Goal: Task Accomplishment & Management: Manage account settings

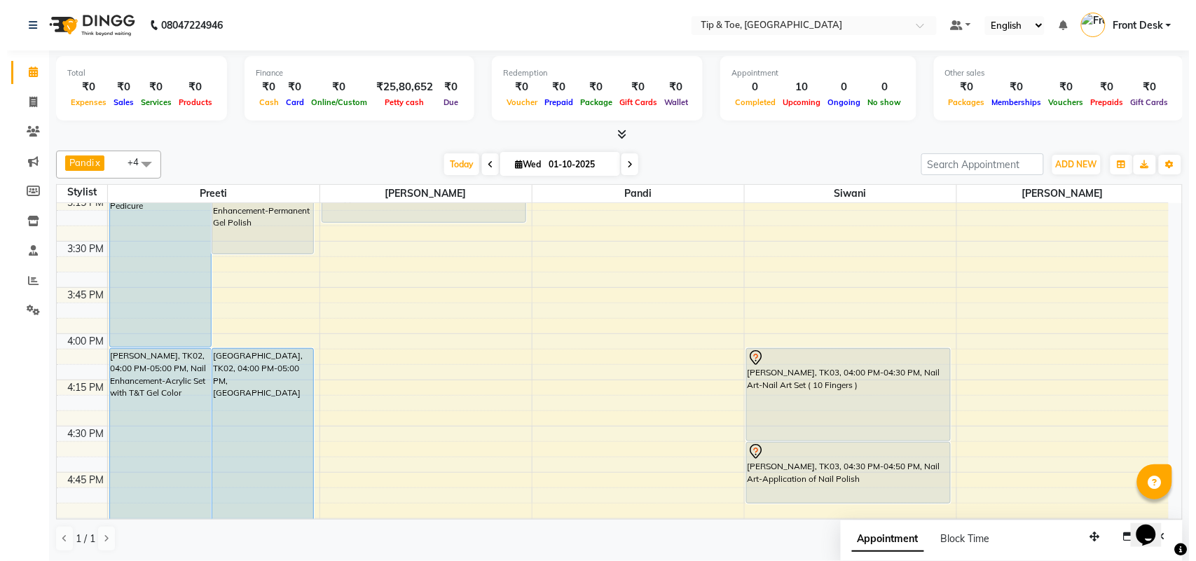
scroll to position [814, 0]
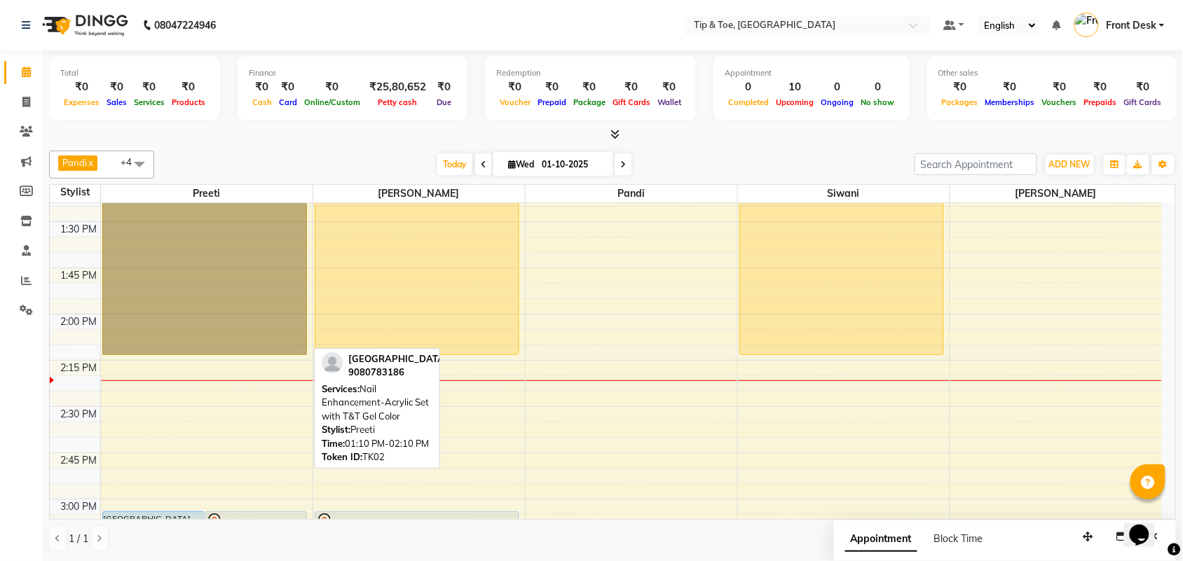
drag, startPoint x: 163, startPoint y: 231, endPoint x: 156, endPoint y: 228, distance: 8.5
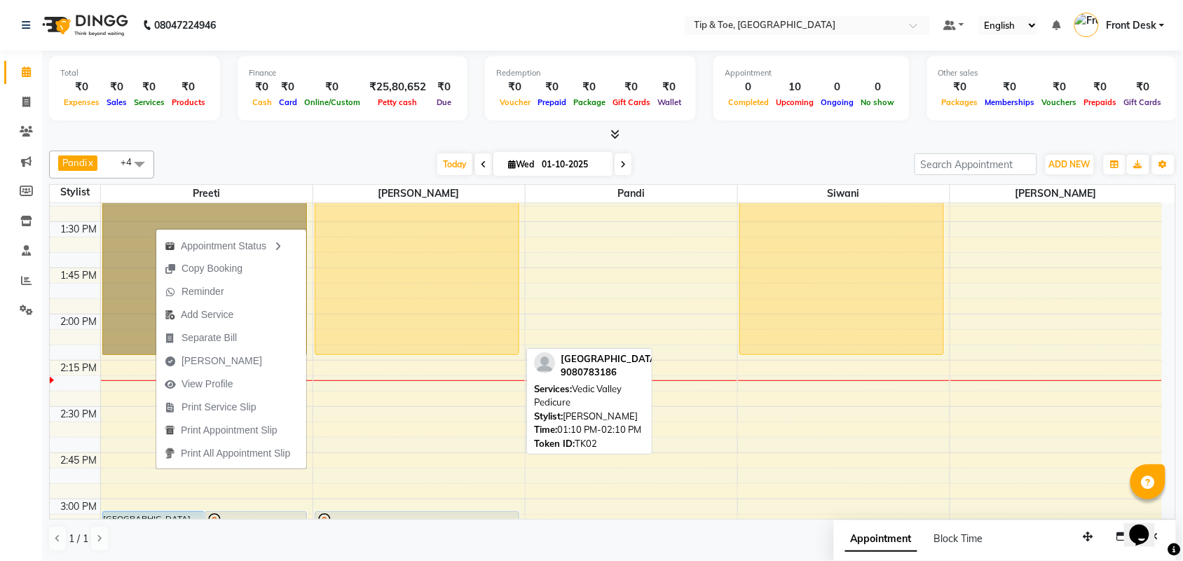
click at [447, 286] on div "[GEOGRAPHIC_DATA], TK02, 01:10 PM-02:10 PM, Vedic Valley Pedicure" at bounding box center [416, 262] width 203 height 185
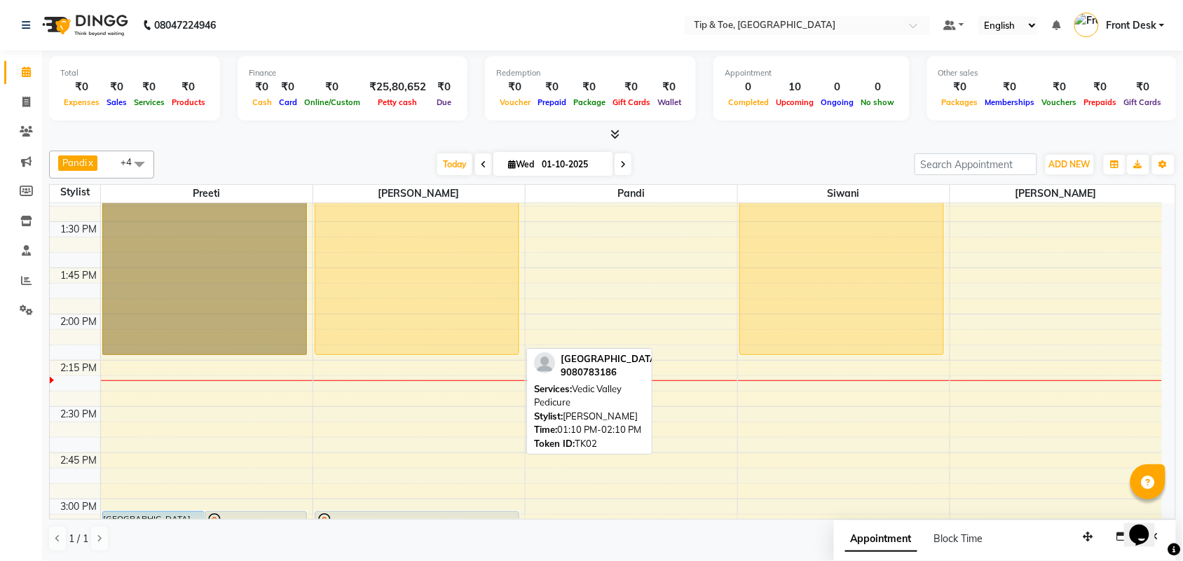
click at [447, 287] on div "[GEOGRAPHIC_DATA], TK02, 01:10 PM-02:10 PM, Vedic Valley Pedicure" at bounding box center [416, 262] width 203 height 185
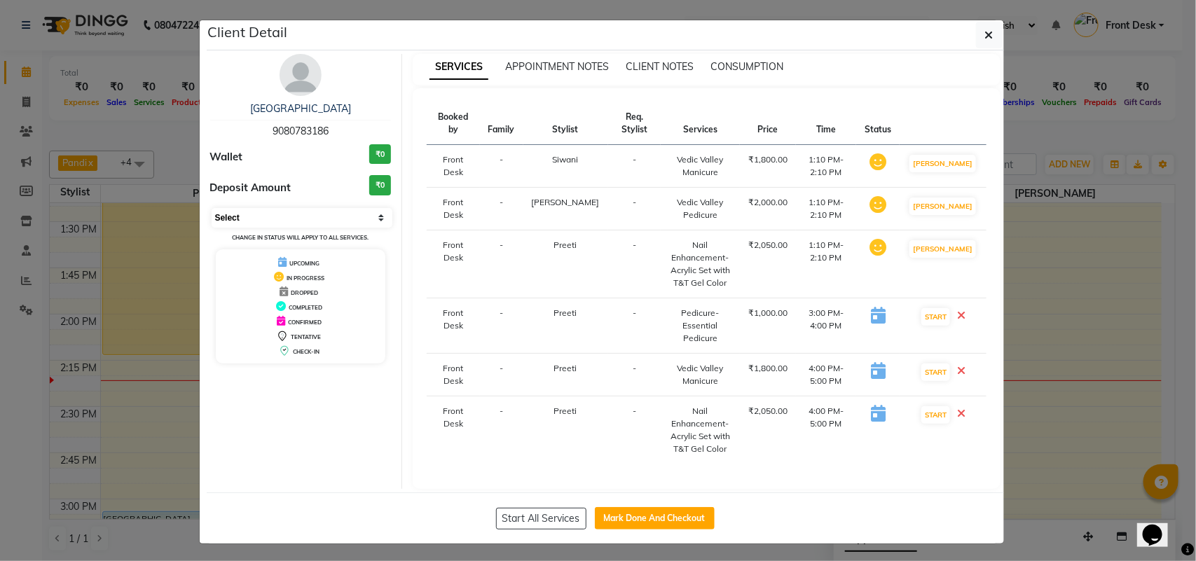
click at [359, 226] on select "Select IN SERVICE CONFIRMED TENTATIVE CHECK IN MARK DONE DROPPED UPCOMING" at bounding box center [302, 218] width 181 height 20
select select "5"
click at [212, 208] on select "Select IN SERVICE CONFIRMED TENTATIVE CHECK IN MARK DONE DROPPED UPCOMING" at bounding box center [302, 218] width 181 height 20
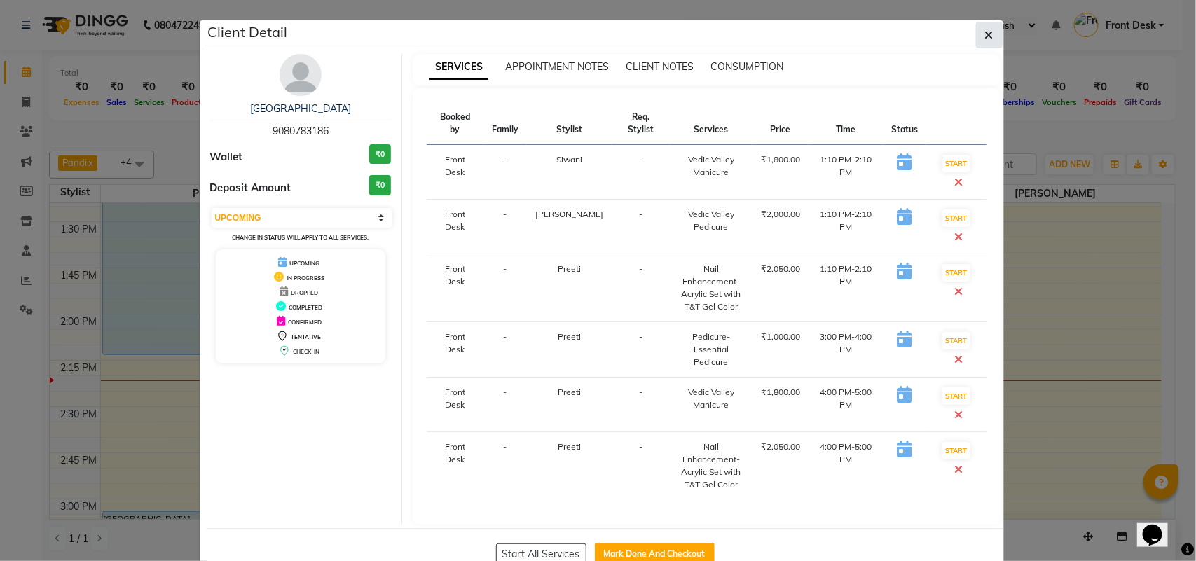
click at [987, 40] on icon "button" at bounding box center [989, 34] width 8 height 11
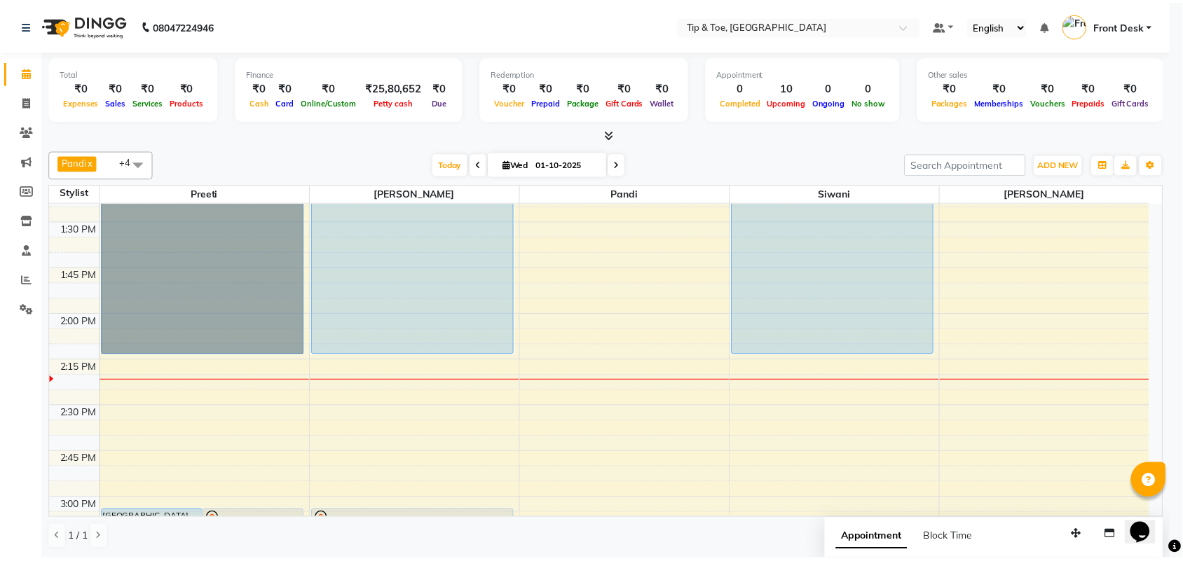
scroll to position [779, 0]
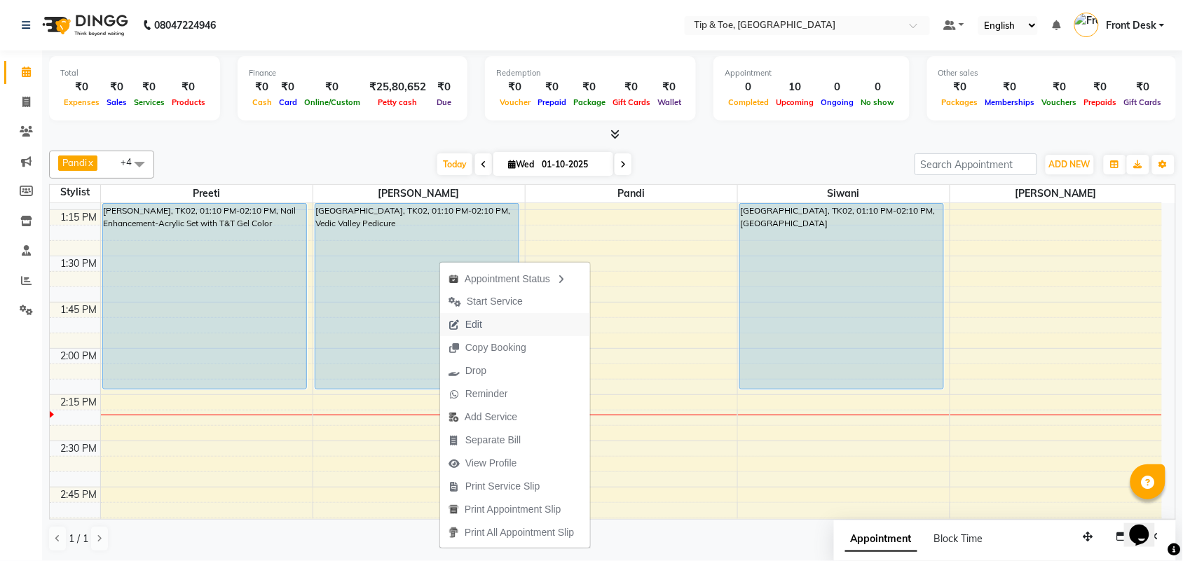
click at [464, 327] on span "Edit" at bounding box center [465, 324] width 50 height 23
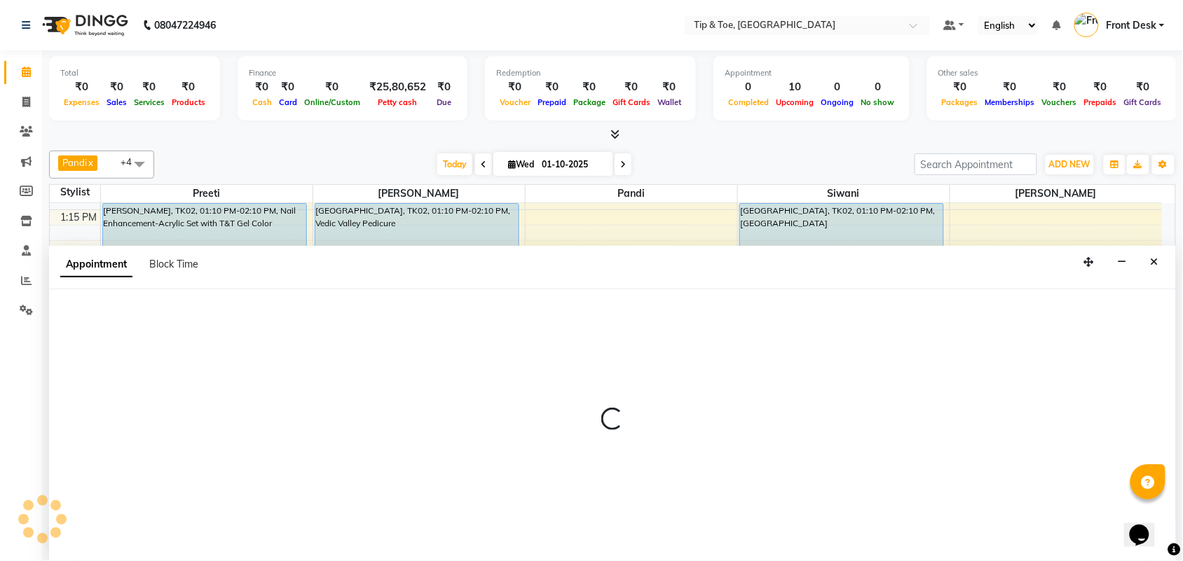
select select "tentative"
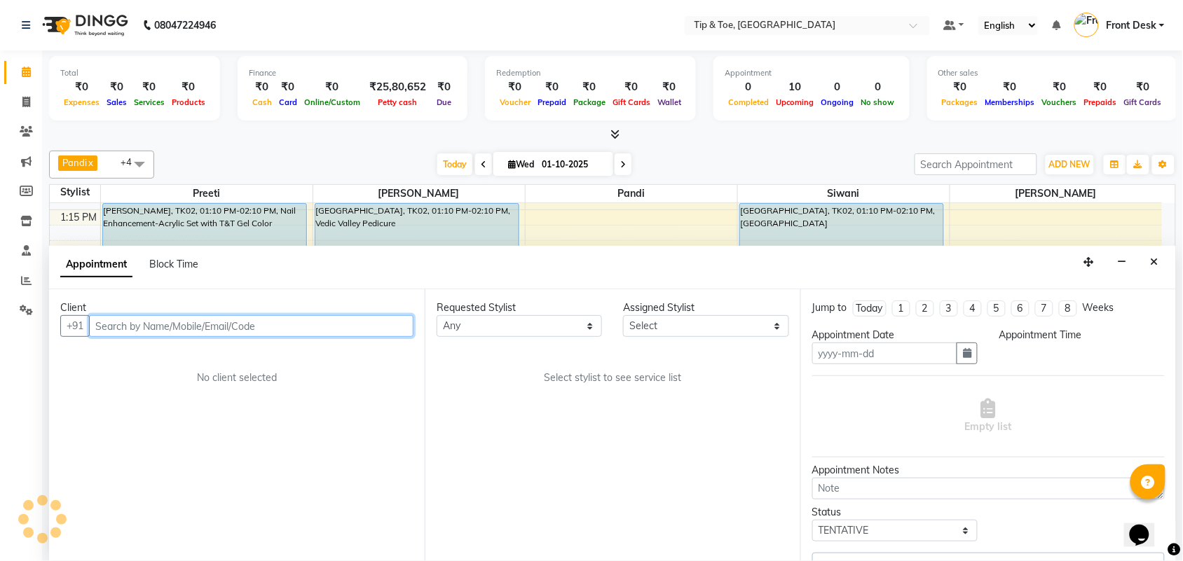
type input "01-10-2025"
select select "39915"
select select "upcoming"
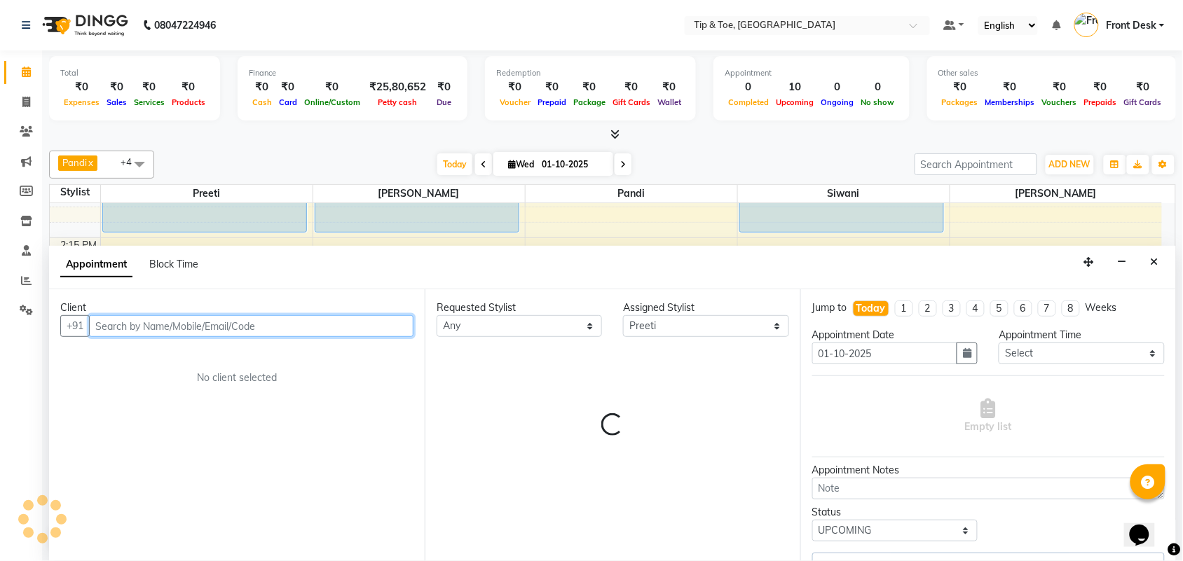
select select "2752"
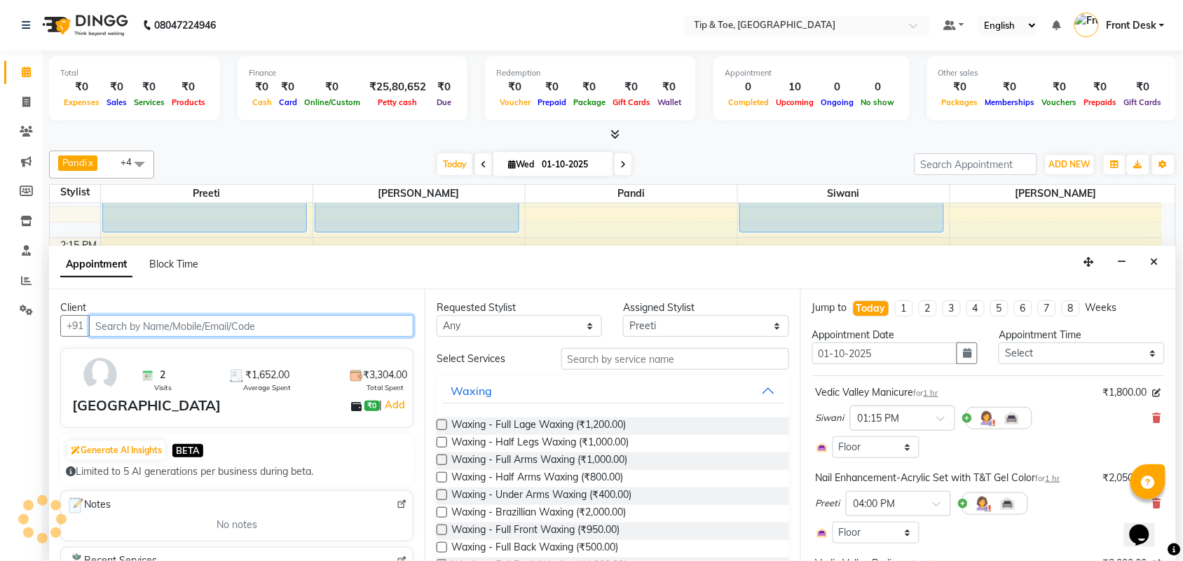
select select "2752"
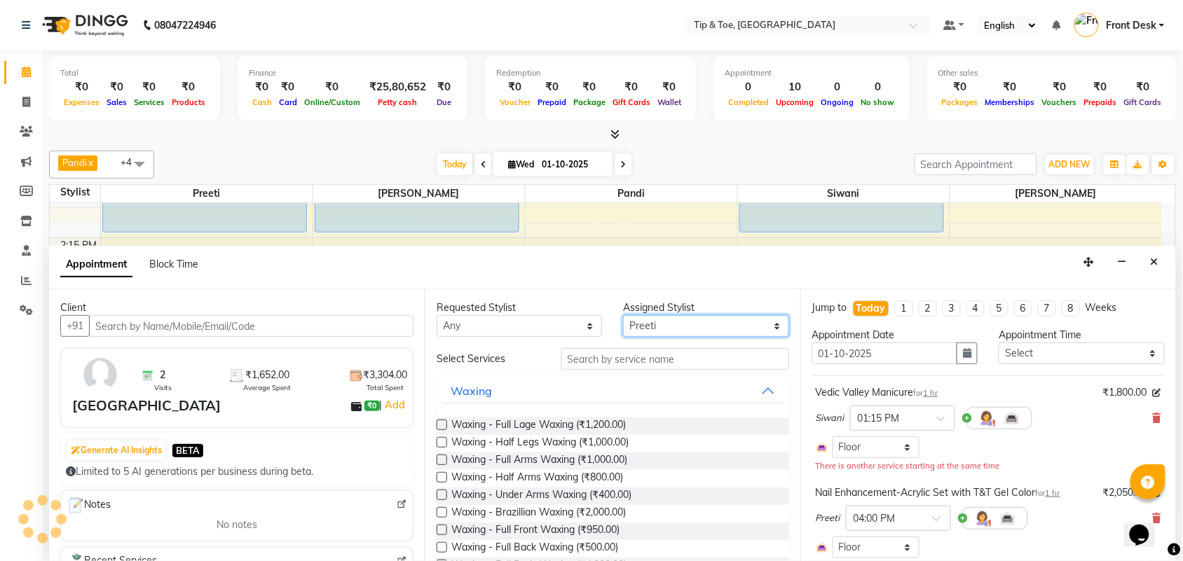
click at [650, 329] on select "Select [PERSON_NAME] [PERSON_NAME].D Pandi Preeti [PERSON_NAME] [PERSON_NAME] M…" at bounding box center [705, 326] width 165 height 22
select select "39914"
click at [624, 315] on select "Select [PERSON_NAME] [PERSON_NAME].D Pandi Preeti [PERSON_NAME] [PERSON_NAME] M…" at bounding box center [705, 326] width 165 height 22
click at [610, 348] on div "Requested Stylist Any [PERSON_NAME] [PERSON_NAME].D Pandi Preeti [PERSON_NAME] …" at bounding box center [613, 425] width 376 height 272
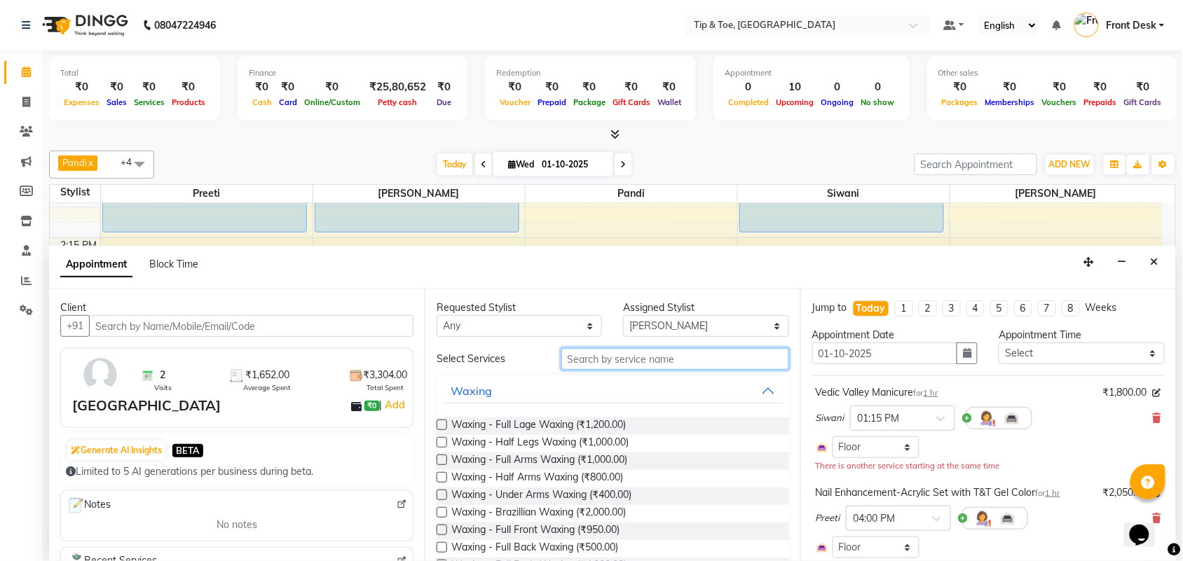
click at [592, 359] on input "text" at bounding box center [675, 359] width 228 height 22
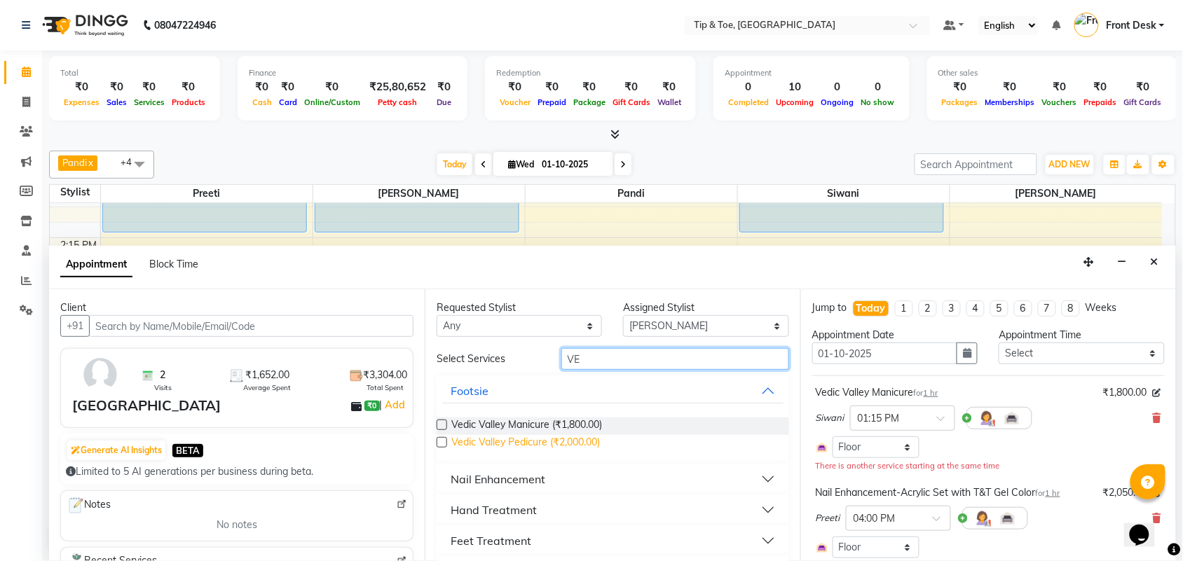
type input "VE"
click at [526, 443] on span "Vedic Valley Pedicure (₹2,000.00)" at bounding box center [525, 444] width 149 height 18
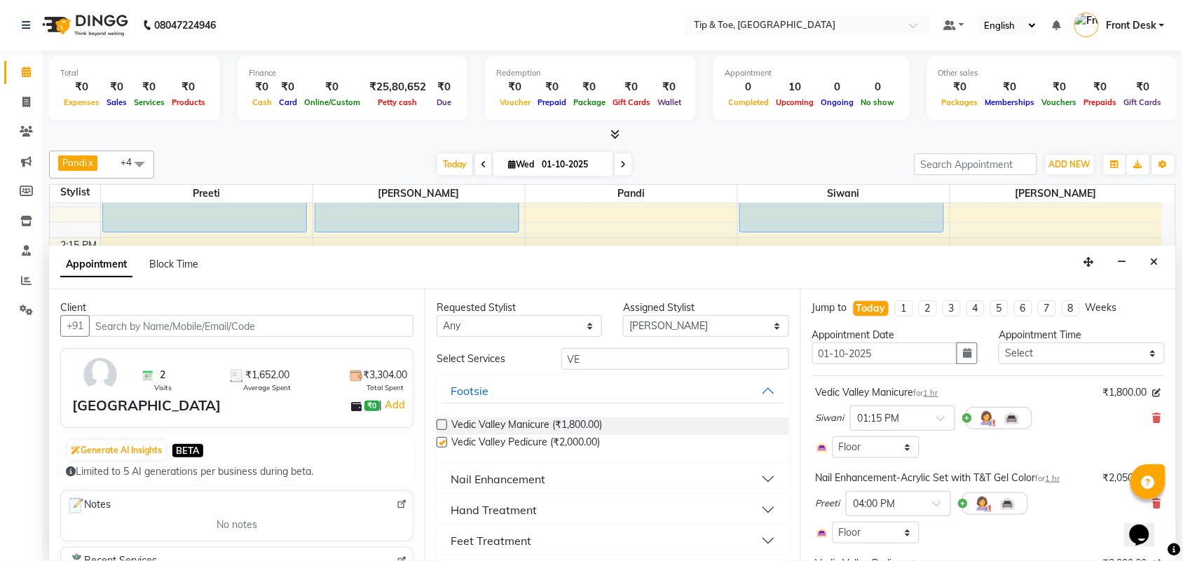
checkbox input "false"
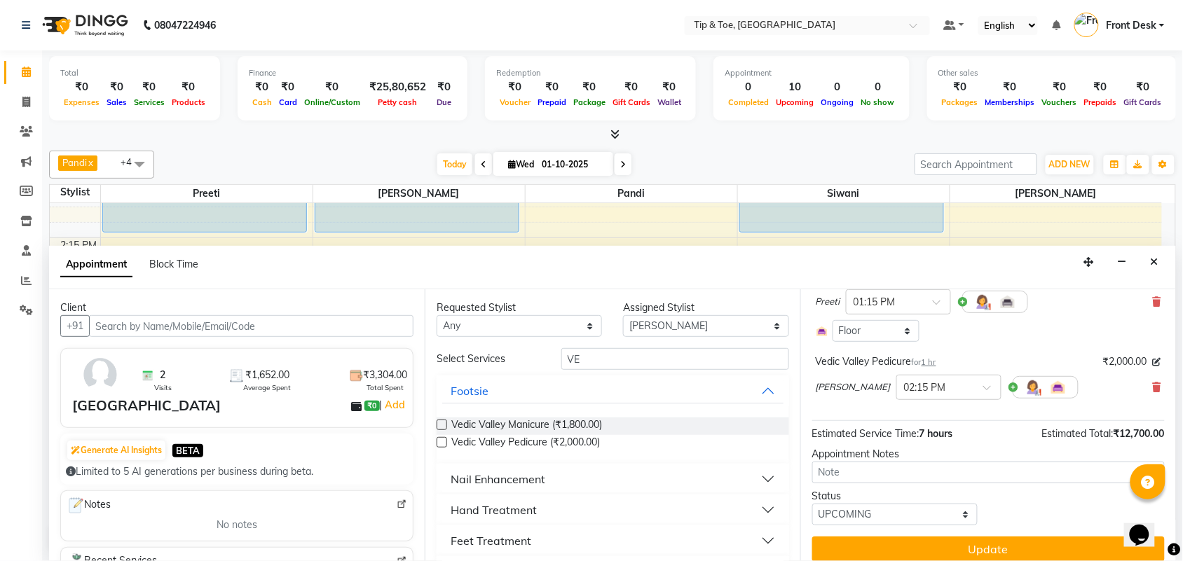
scroll to position [556, 0]
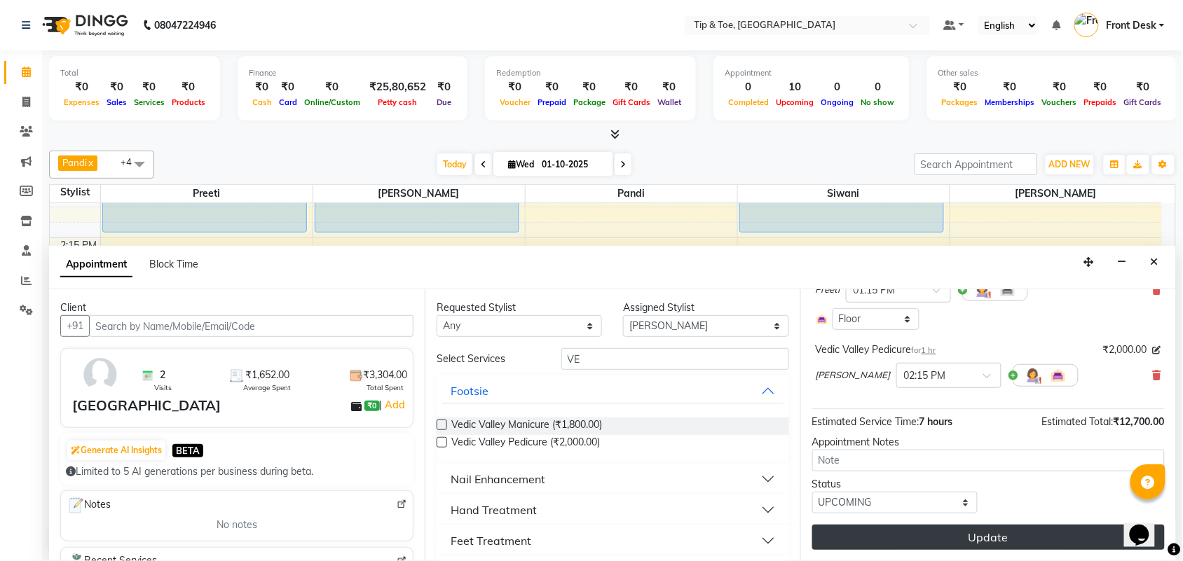
click at [952, 529] on button "Update" at bounding box center [988, 537] width 352 height 25
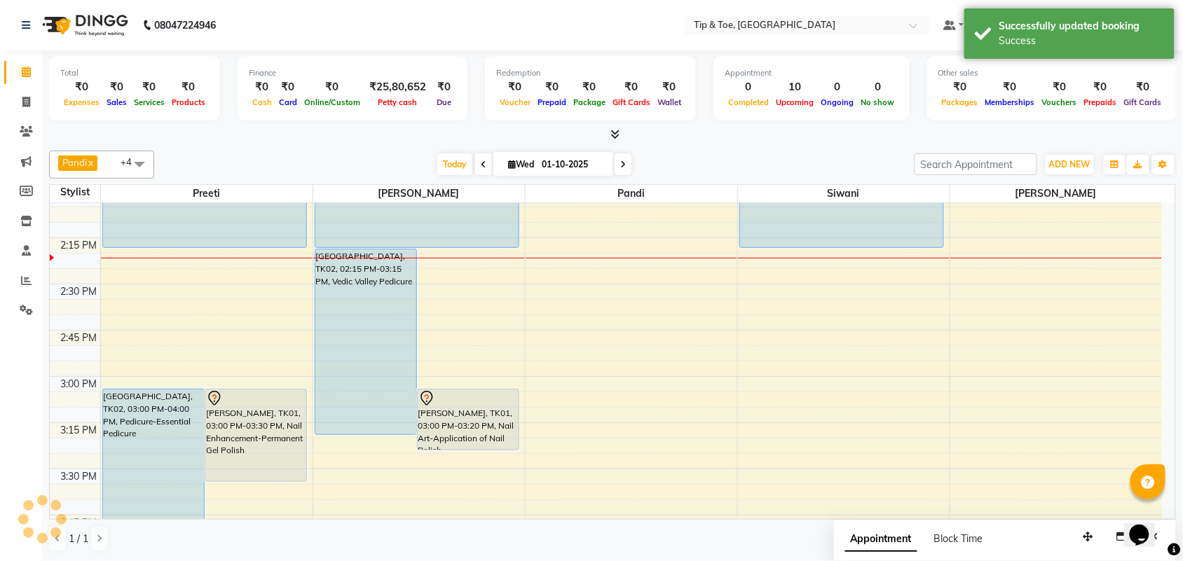
scroll to position [0, 0]
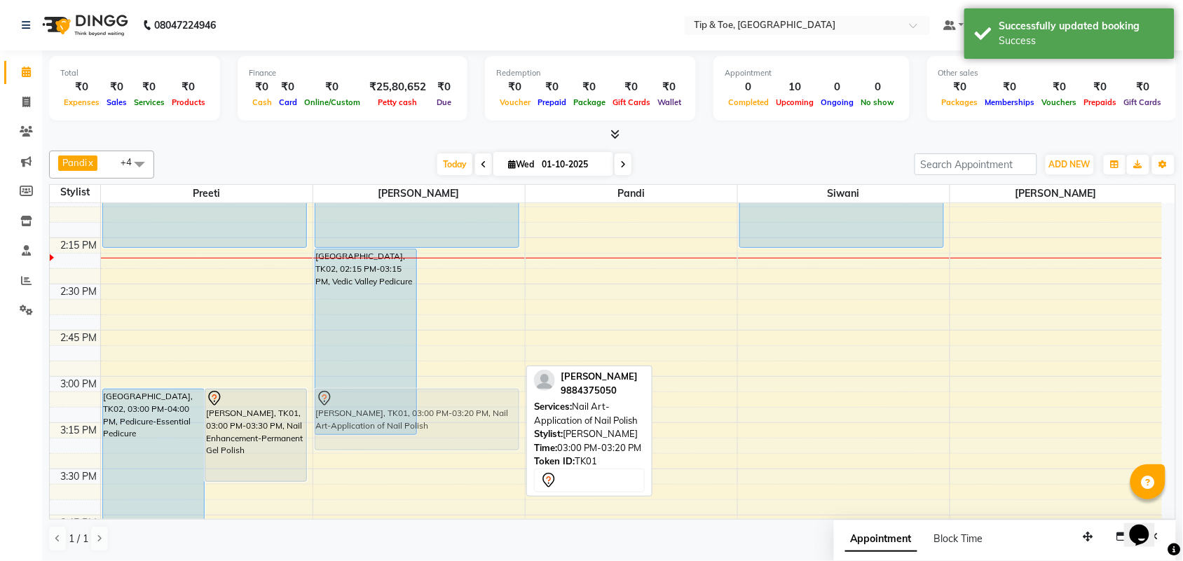
drag, startPoint x: 446, startPoint y: 434, endPoint x: 410, endPoint y: 435, distance: 35.7
click at [410, 435] on div "[GEOGRAPHIC_DATA], TK02, 02:15 PM-03:15 PM, Vedic Valley Pedicure [PERSON_NAME]…" at bounding box center [419, 561] width 212 height 2589
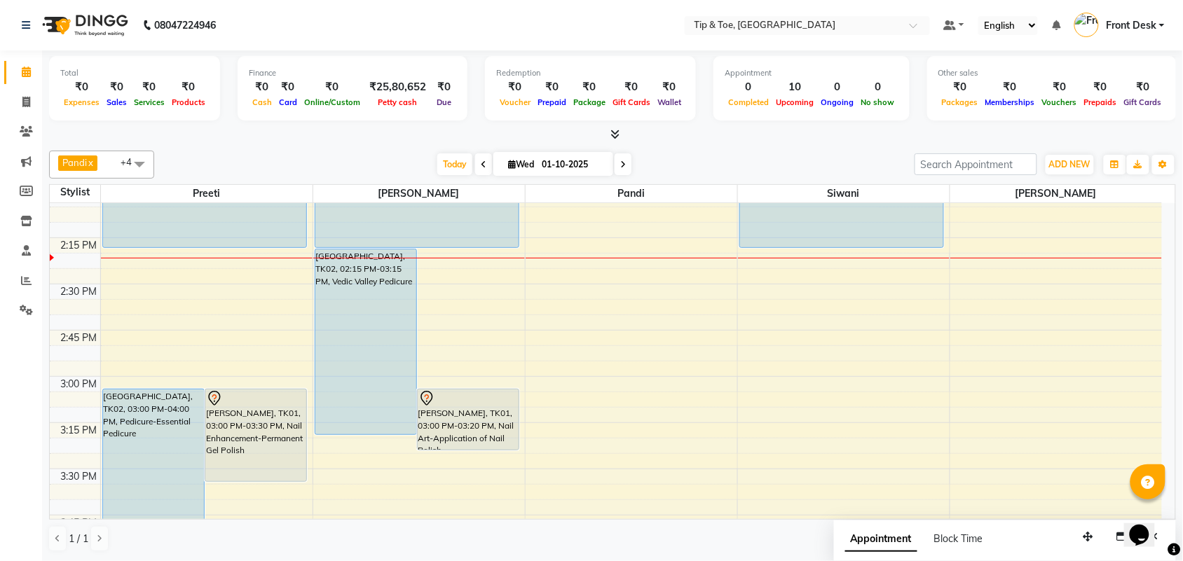
scroll to position [673, 0]
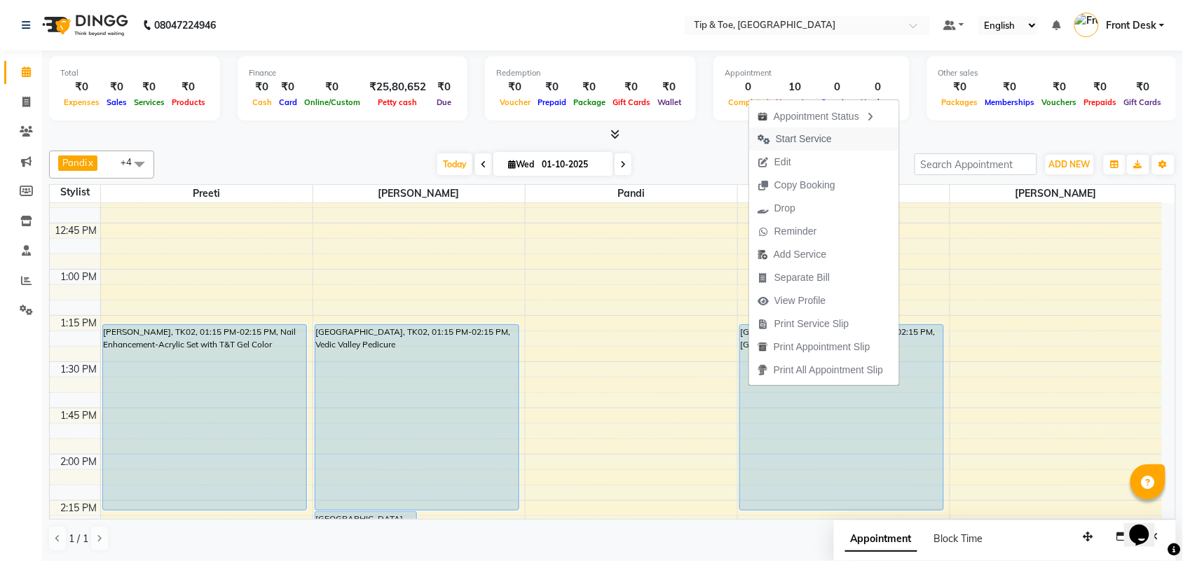
click at [804, 135] on span "Start Service" at bounding box center [804, 139] width 56 height 15
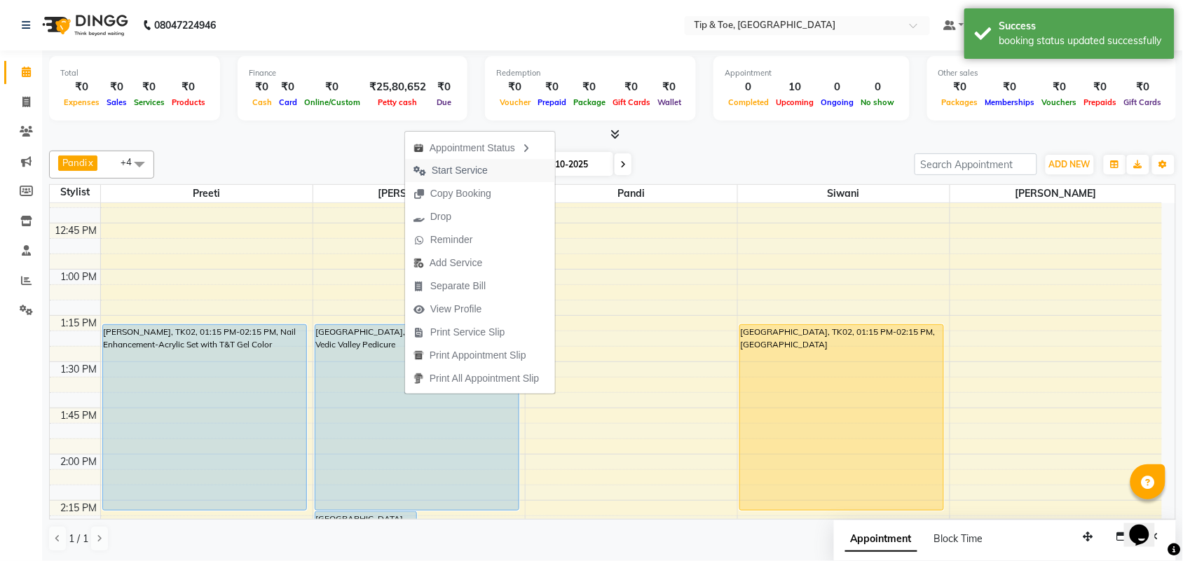
click at [437, 172] on span "Start Service" at bounding box center [460, 170] width 56 height 15
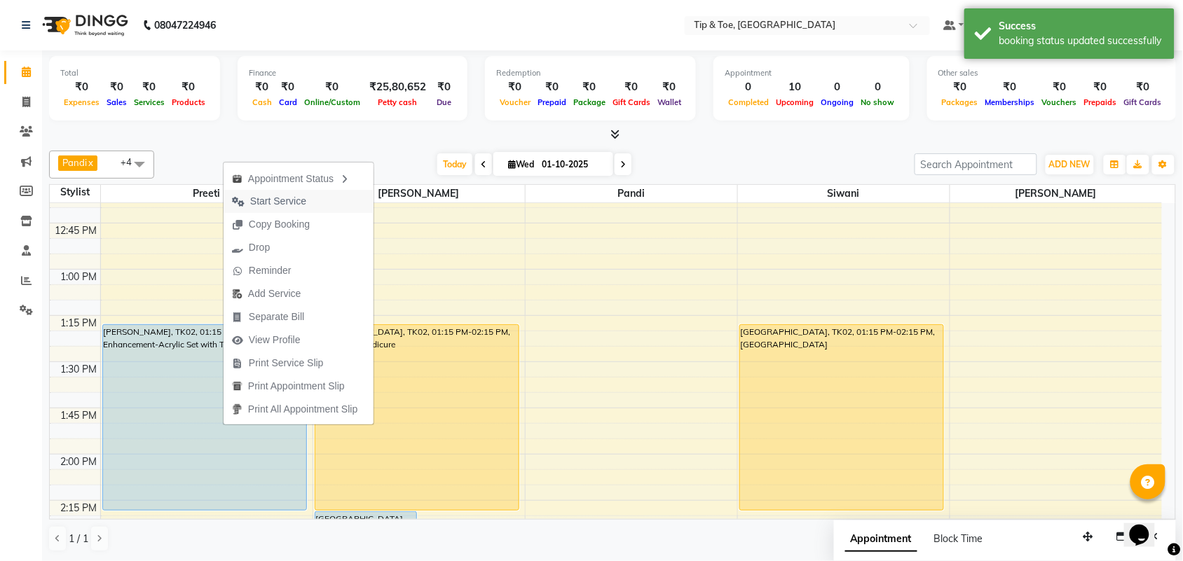
click at [257, 203] on span "Start Service" at bounding box center [278, 201] width 56 height 15
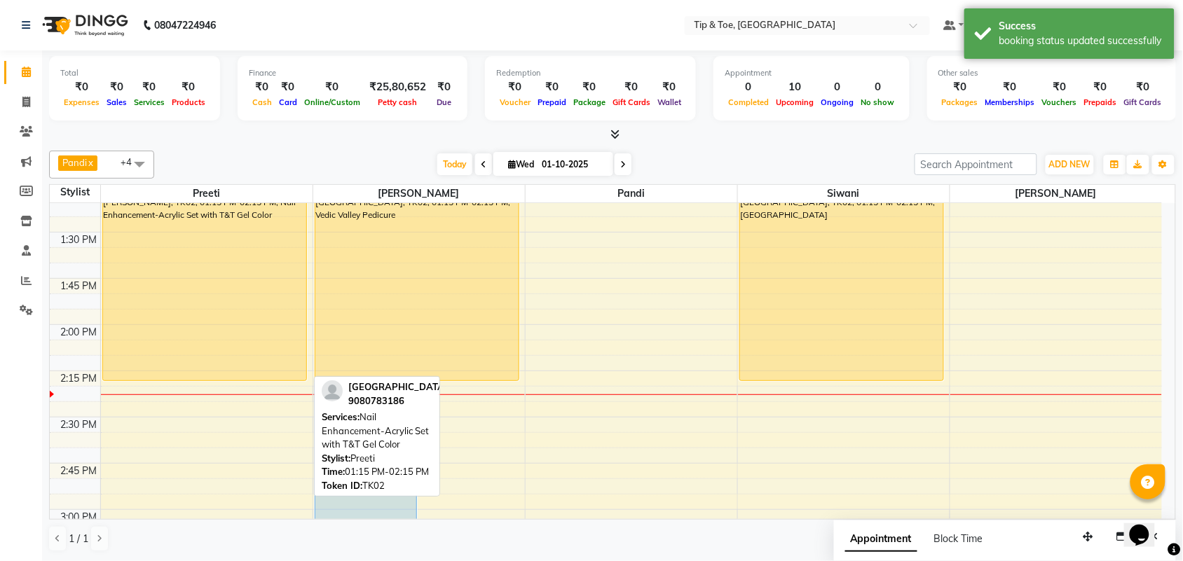
scroll to position [936, 0]
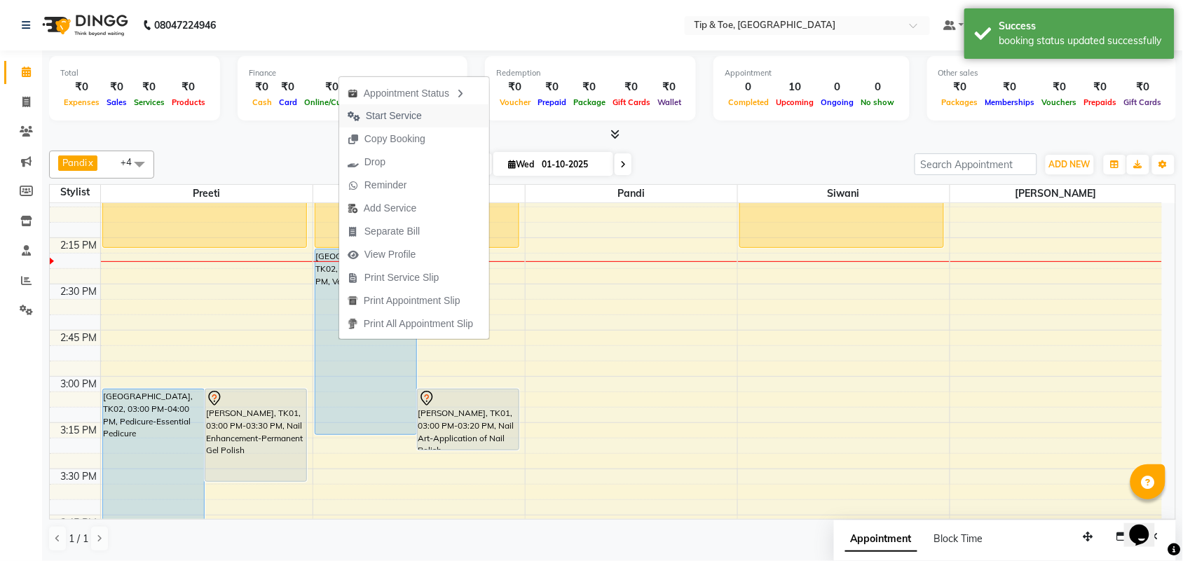
click at [375, 114] on span "Start Service" at bounding box center [394, 116] width 56 height 15
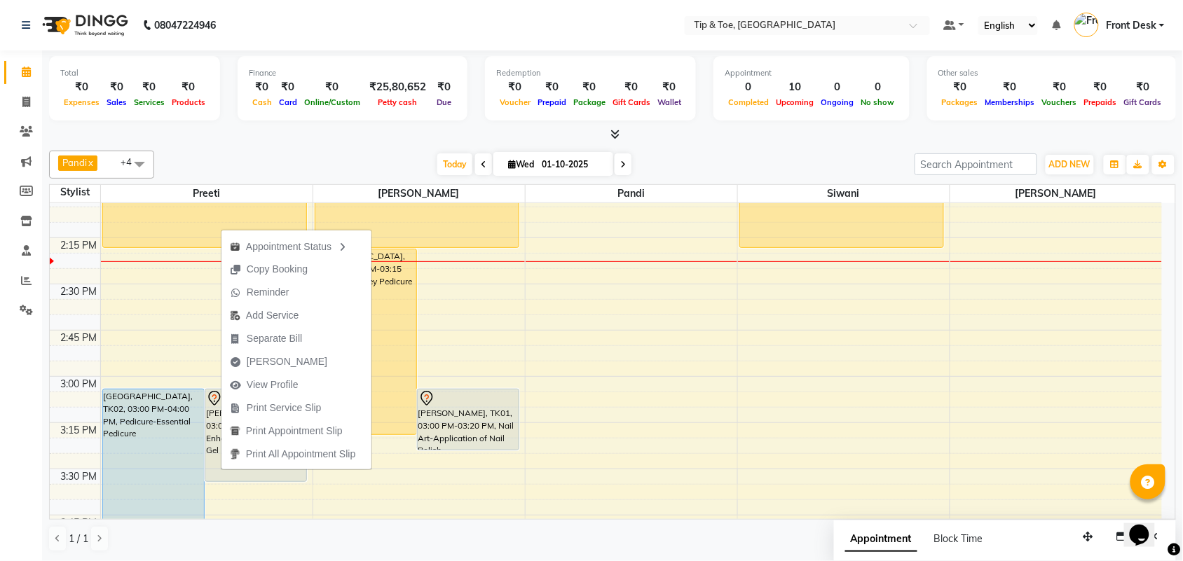
drag, startPoint x: 371, startPoint y: 345, endPoint x: 386, endPoint y: 386, distance: 43.9
click at [386, 386] on div "[GEOGRAPHIC_DATA], TK02, 02:15 PM-03:15 PM, Vedic Valley Pedicure" at bounding box center [365, 341] width 101 height 185
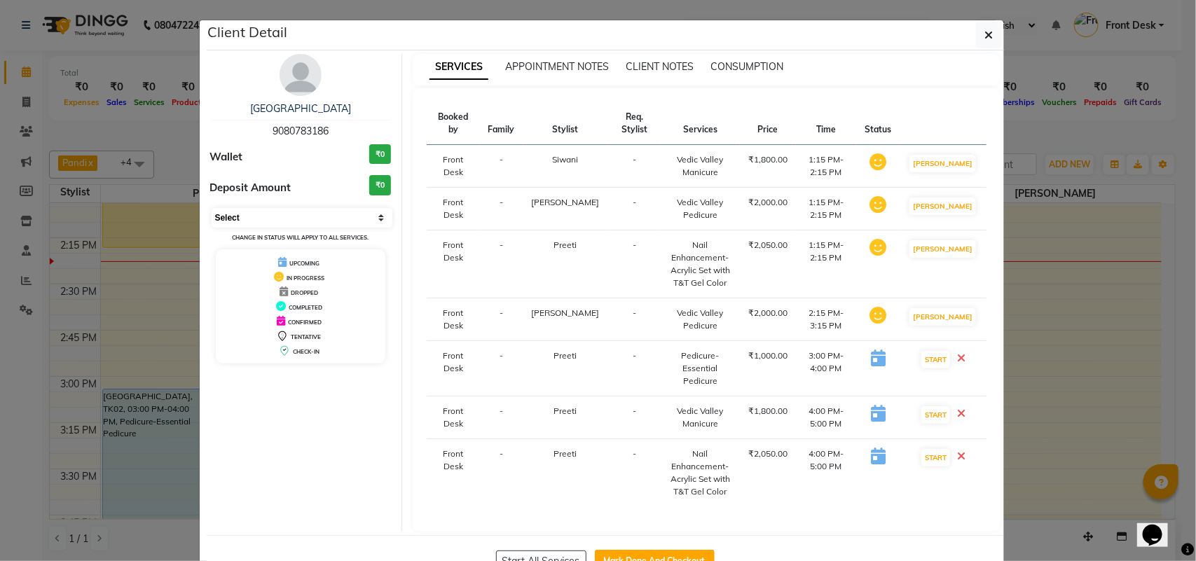
click at [303, 209] on select "Select IN SERVICE CONFIRMED TENTATIVE CHECK IN MARK DONE DROPPED UPCOMING" at bounding box center [302, 218] width 181 height 20
select select "5"
click at [212, 208] on select "Select IN SERVICE CONFIRMED TENTATIVE CHECK IN MARK DONE DROPPED UPCOMING" at bounding box center [302, 218] width 181 height 20
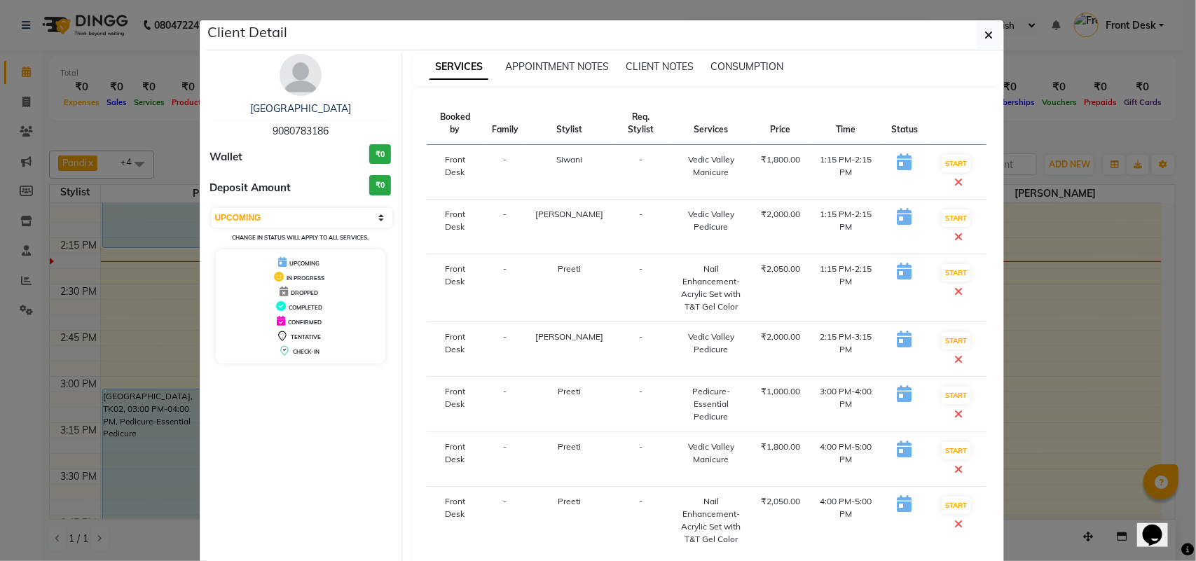
click at [964, 409] on icon at bounding box center [959, 414] width 8 height 11
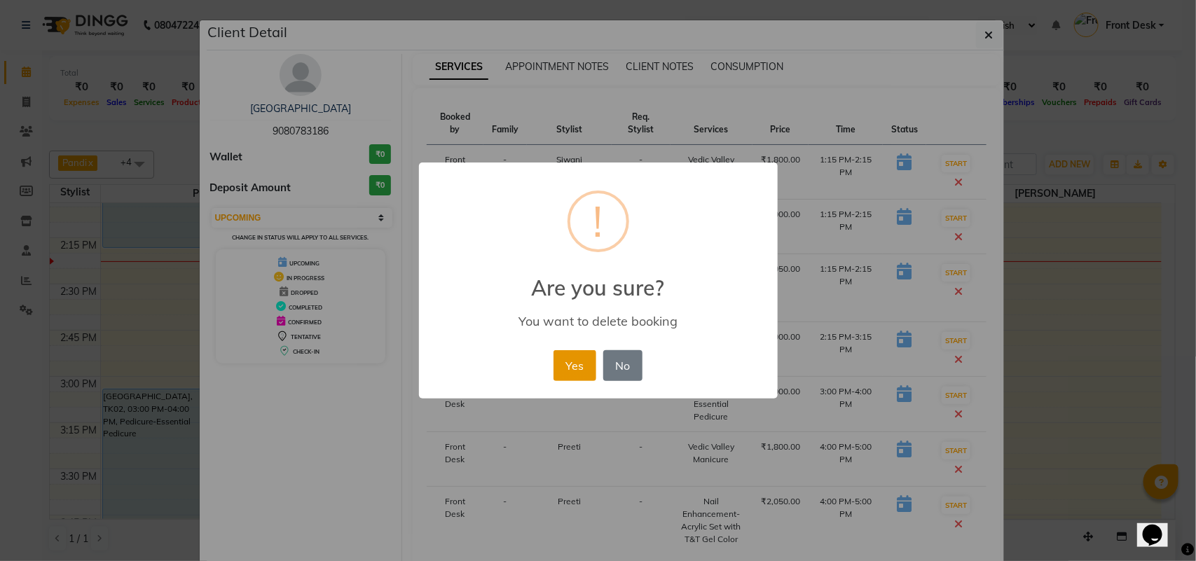
click at [575, 354] on button "Yes" at bounding box center [575, 365] width 43 height 31
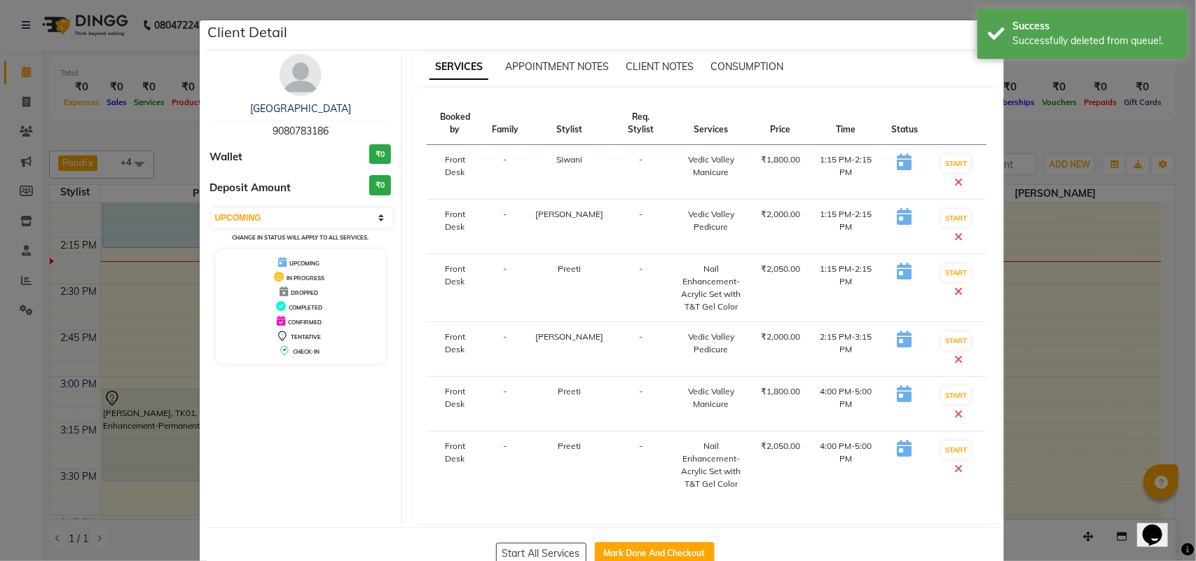
click at [1090, 338] on ngb-modal-window "Client Detail [GEOGRAPHIC_DATA] 9080783186 Wallet ₹0 Deposit Amount ₹0 Select I…" at bounding box center [598, 280] width 1196 height 561
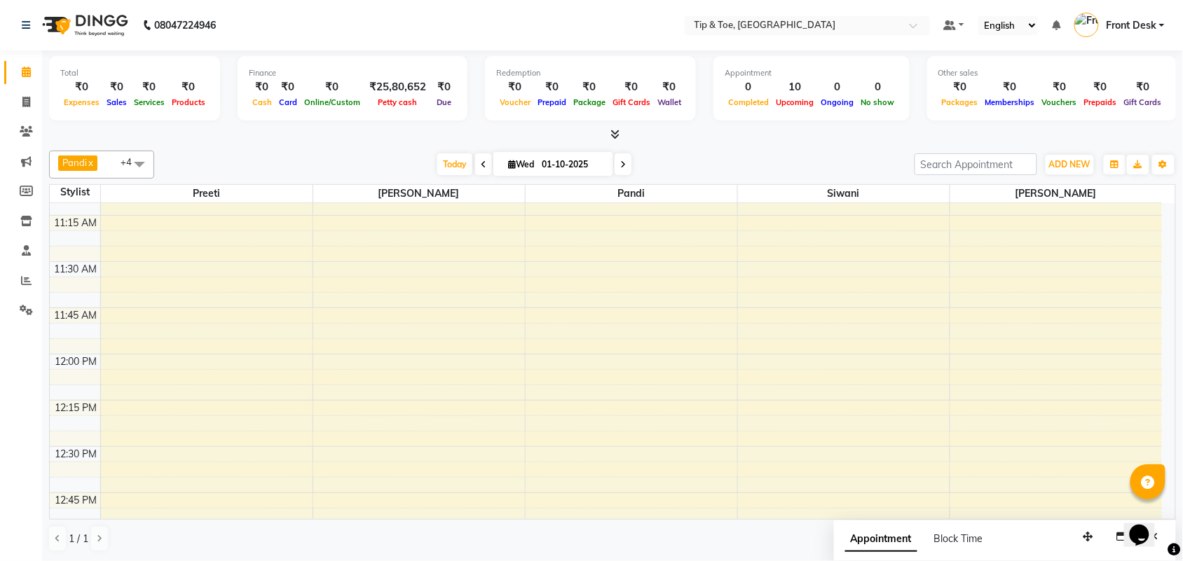
scroll to position [666, 0]
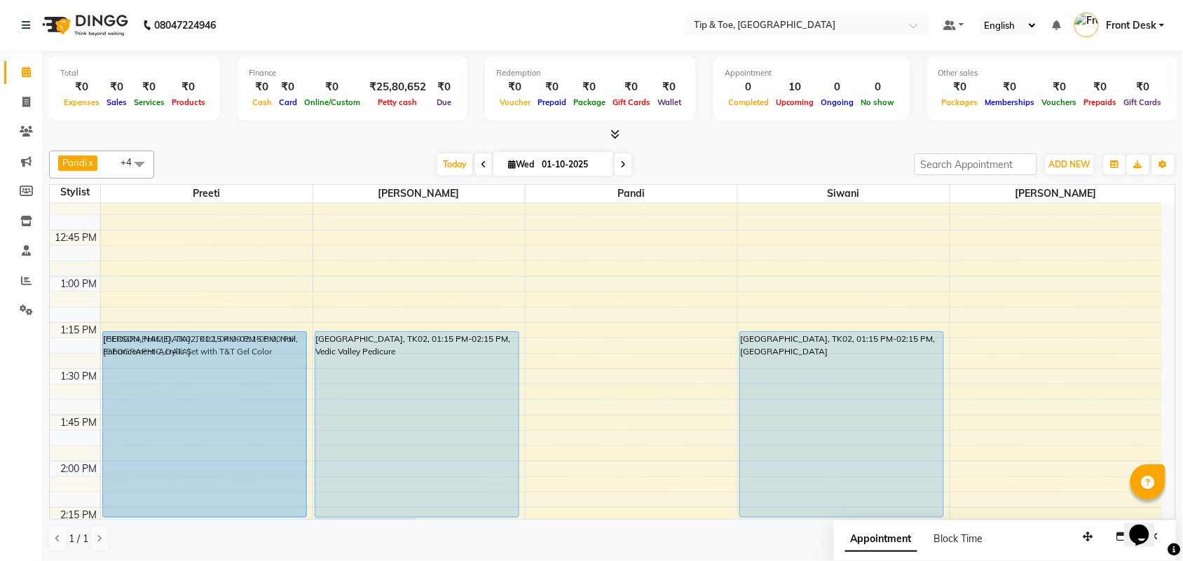
drag, startPoint x: 259, startPoint y: 414, endPoint x: 183, endPoint y: 348, distance: 100.9
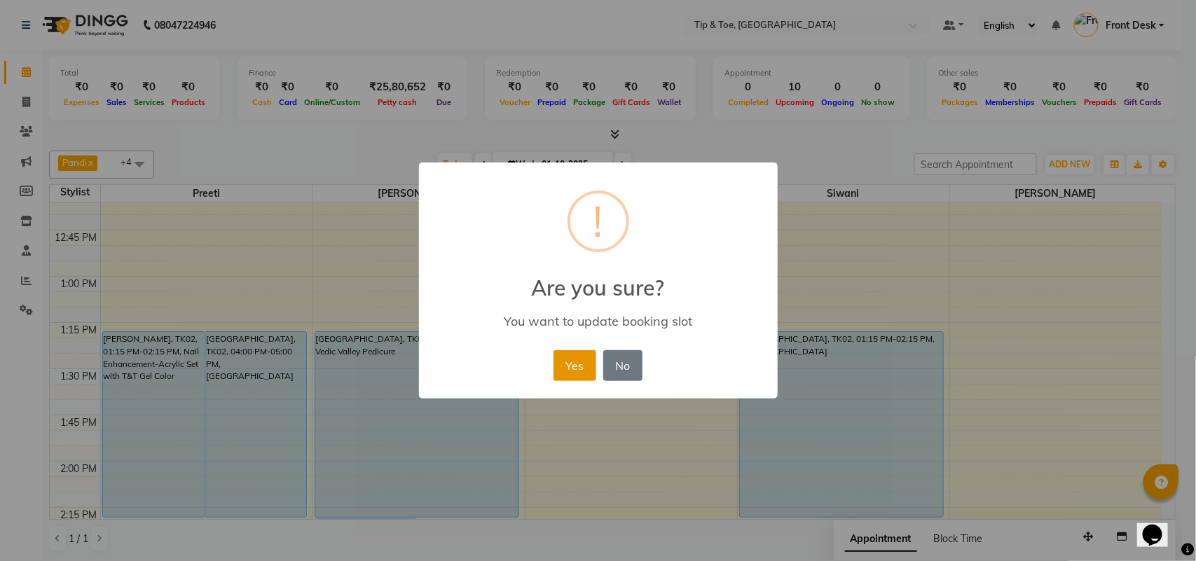
click at [565, 369] on button "Yes" at bounding box center [575, 365] width 43 height 31
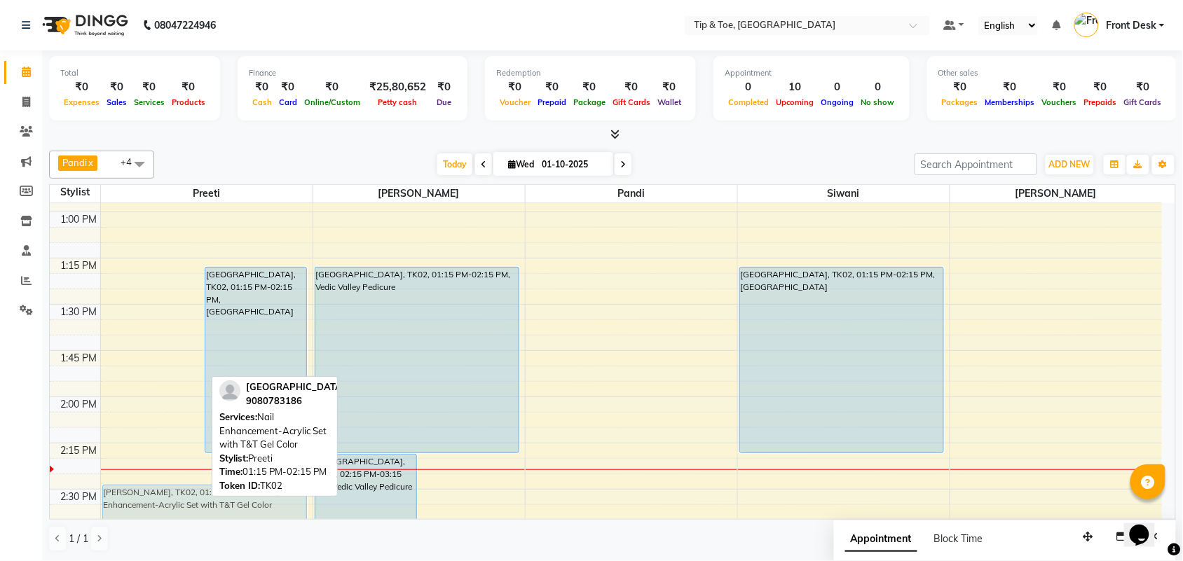
scroll to position [743, 0]
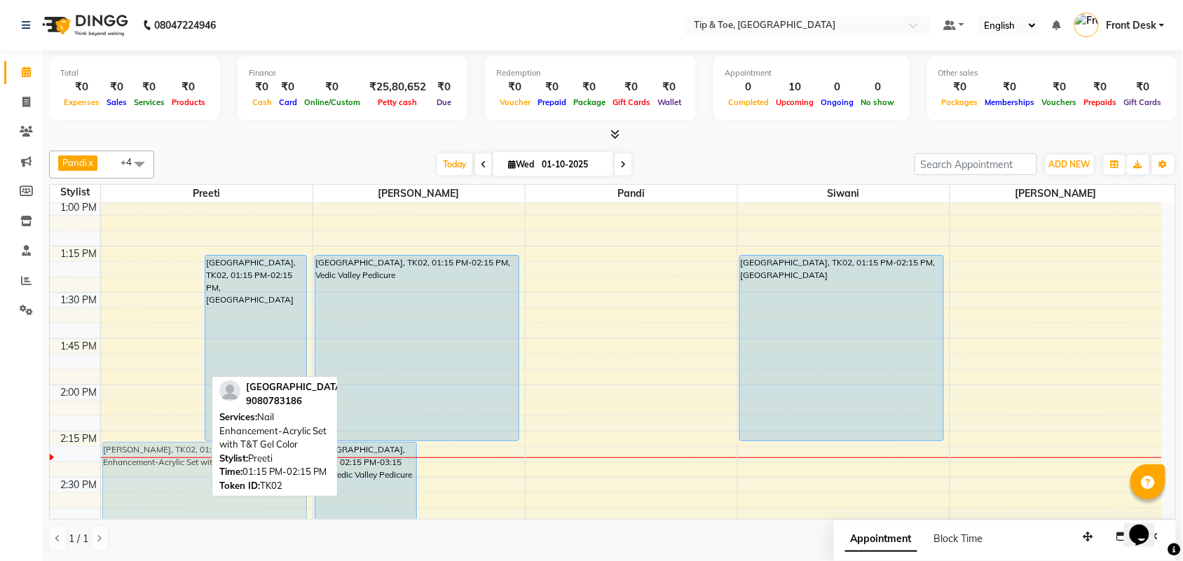
drag, startPoint x: 194, startPoint y: 348, endPoint x: 287, endPoint y: 460, distance: 145.8
click at [287, 460] on div "Pandi x [PERSON_NAME] x [PERSON_NAME] x +4 Select All Preeti [PERSON_NAME] [PER…" at bounding box center [612, 351] width 1127 height 413
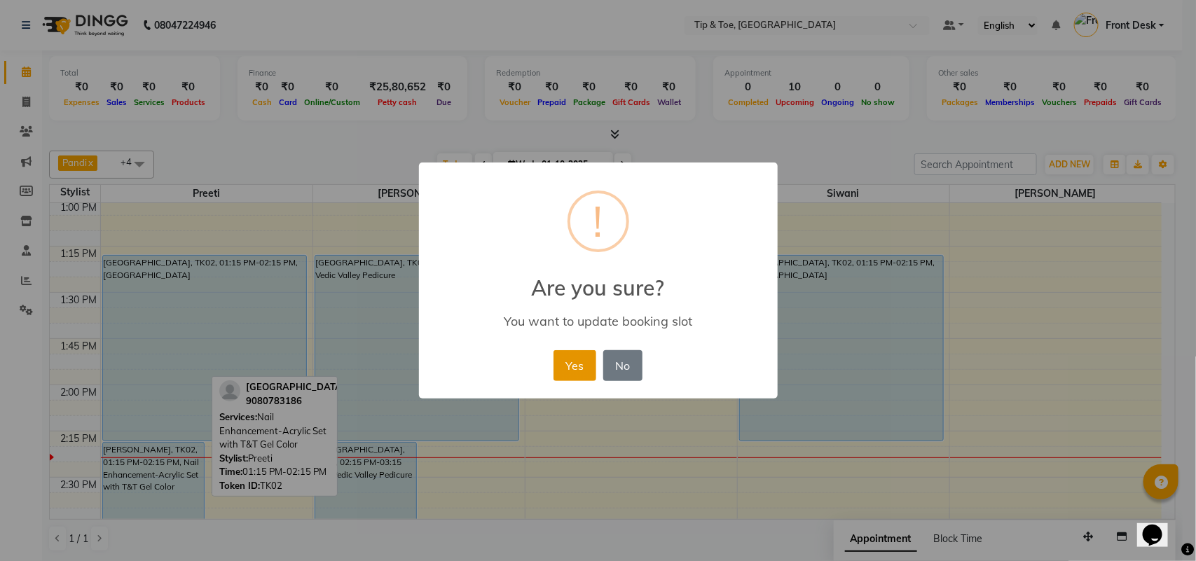
click at [554, 358] on button "Yes" at bounding box center [575, 365] width 43 height 31
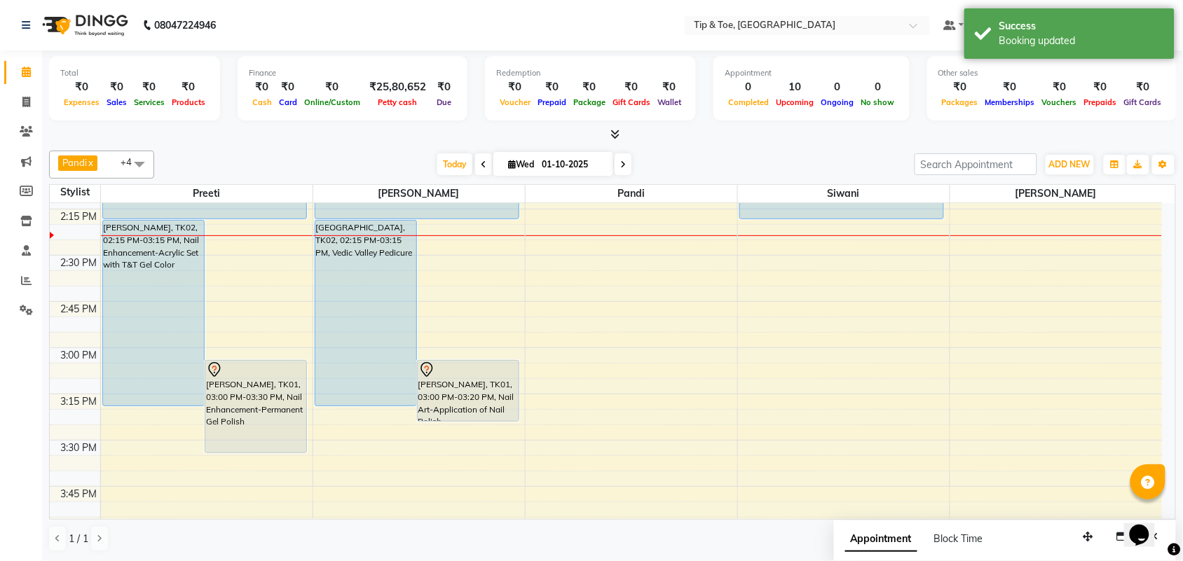
scroll to position [918, 0]
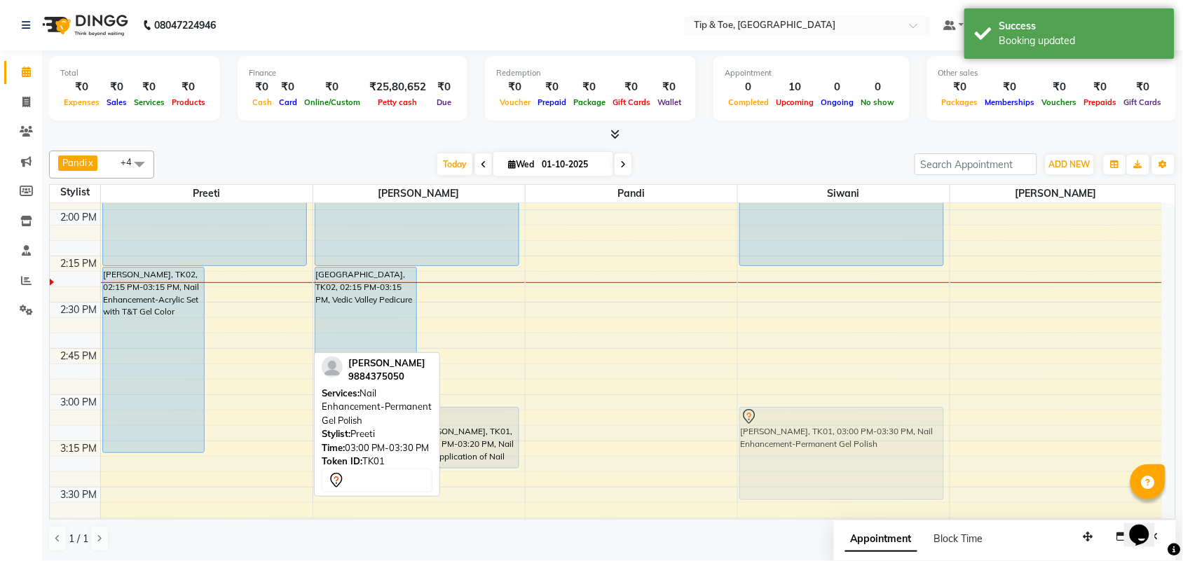
drag, startPoint x: 229, startPoint y: 467, endPoint x: 774, endPoint y: 460, distance: 545.2
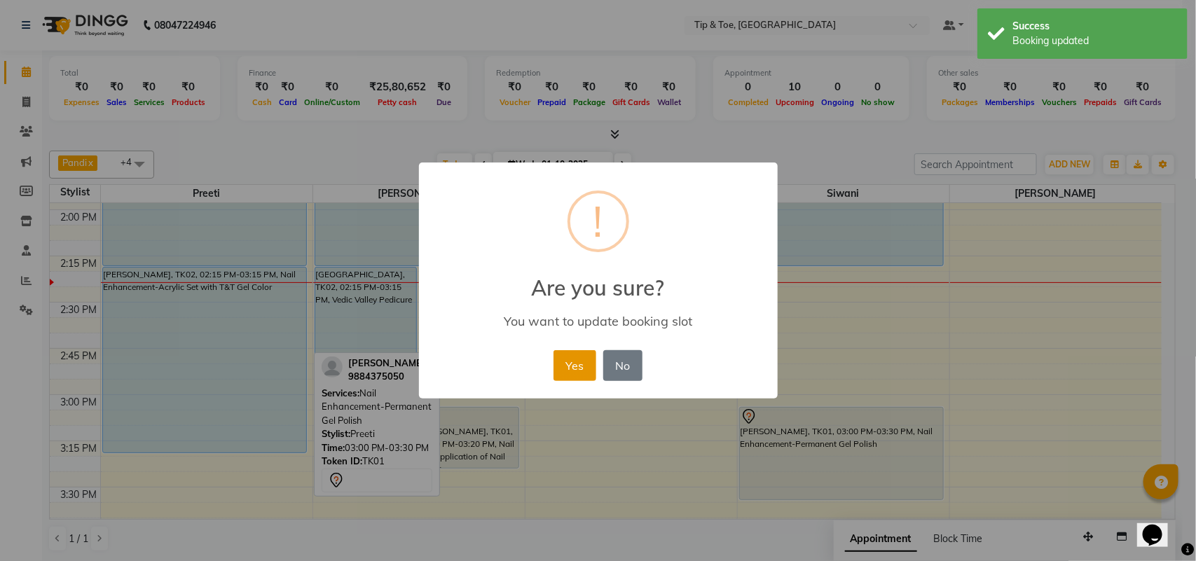
click at [580, 371] on button "Yes" at bounding box center [575, 365] width 43 height 31
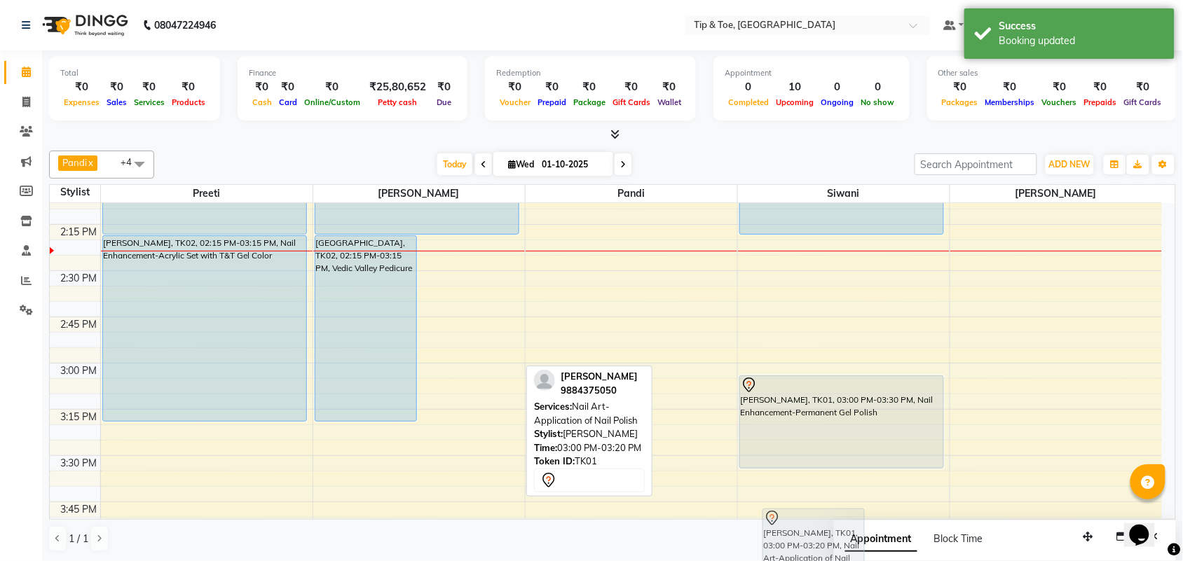
scroll to position [951, 0]
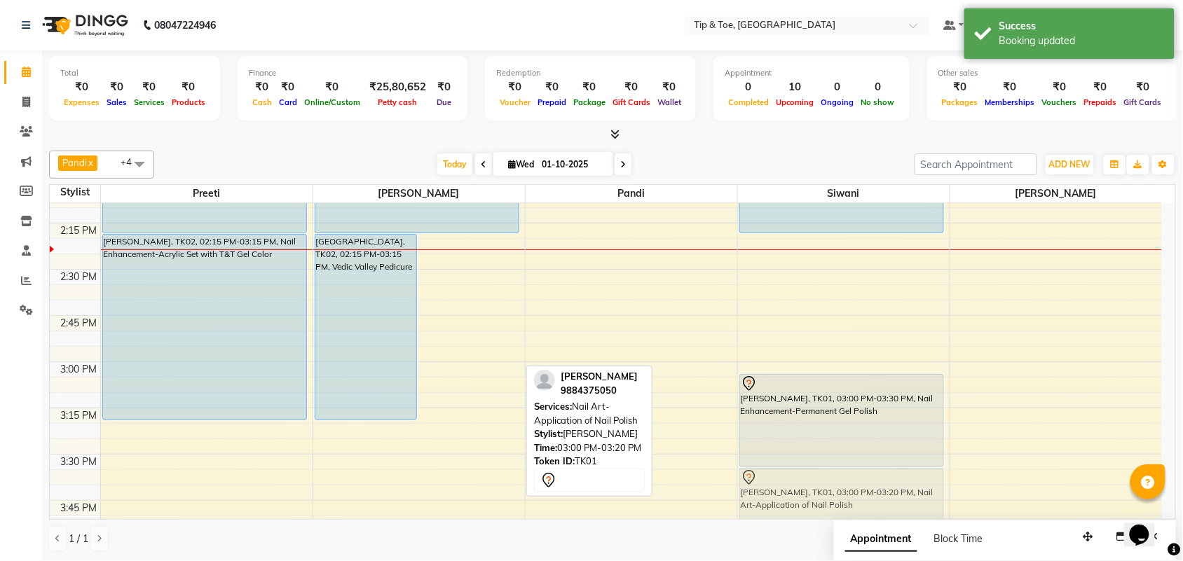
drag, startPoint x: 478, startPoint y: 423, endPoint x: 853, endPoint y: 480, distance: 379.3
click at [853, 480] on tr "[GEOGRAPHIC_DATA], TK02, 01:15 PM-02:15 PM, [GEOGRAPHIC_DATA][PERSON_NAME], 02:…" at bounding box center [606, 546] width 1112 height 2589
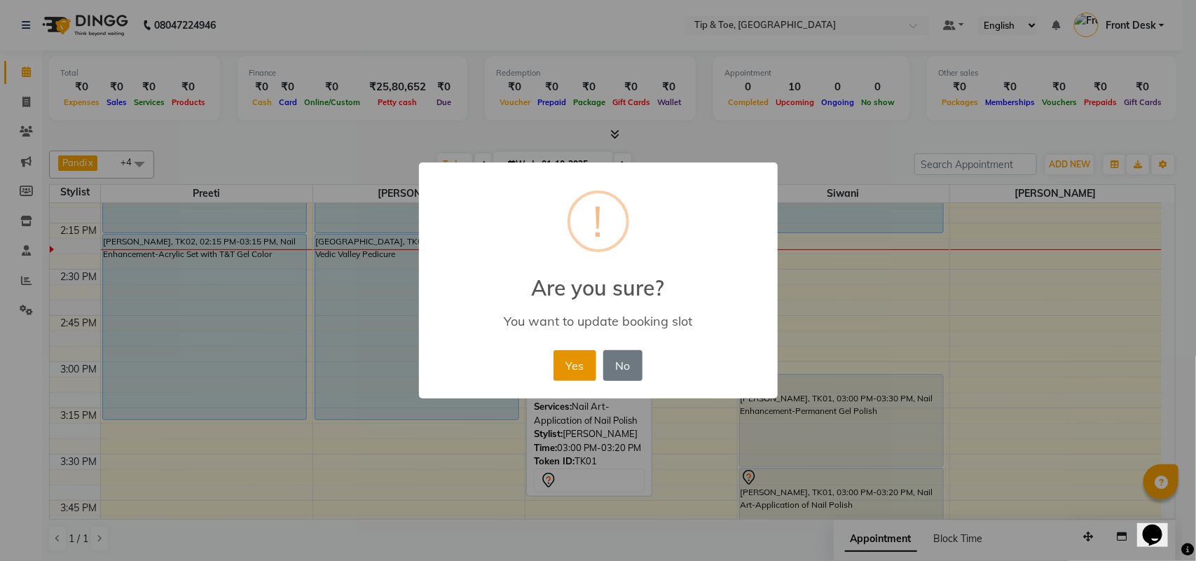
click at [585, 354] on button "Yes" at bounding box center [575, 365] width 43 height 31
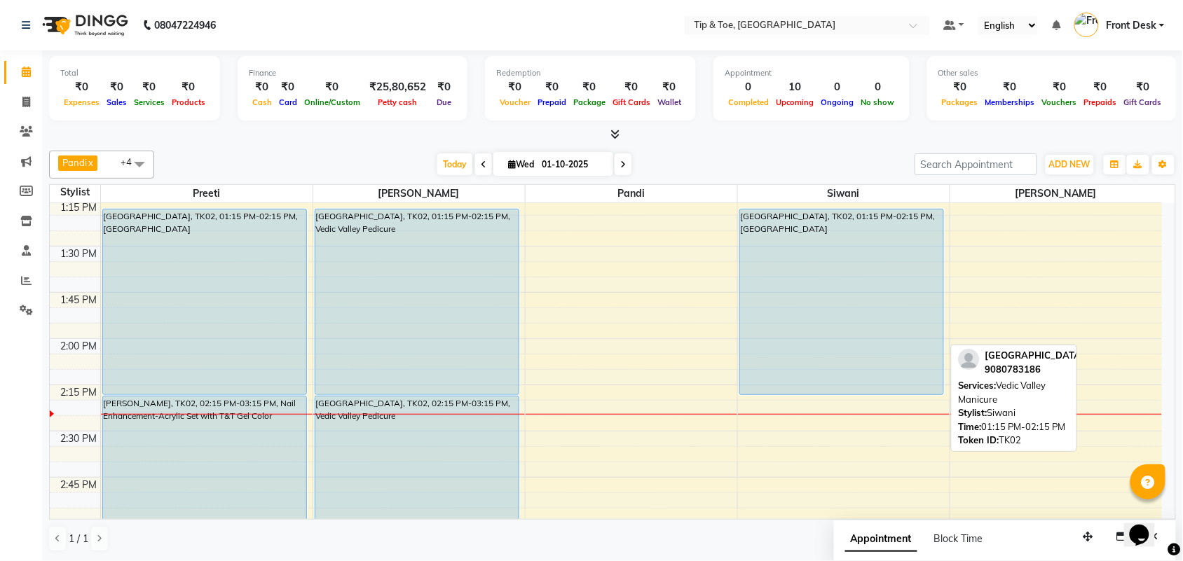
scroll to position [688, 0]
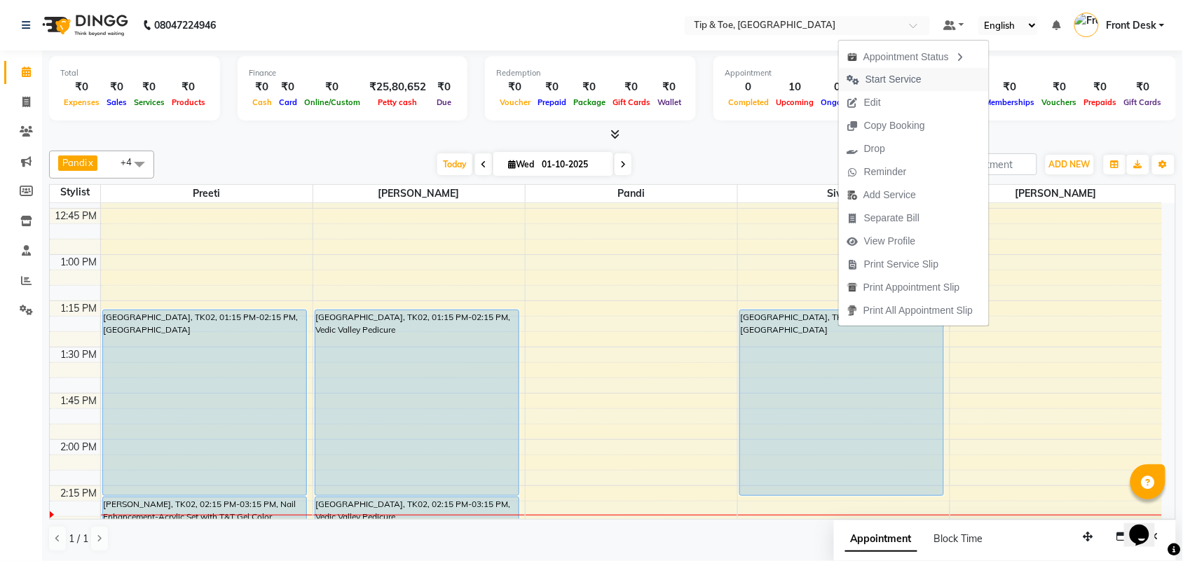
click at [882, 79] on span "Start Service" at bounding box center [893, 79] width 56 height 15
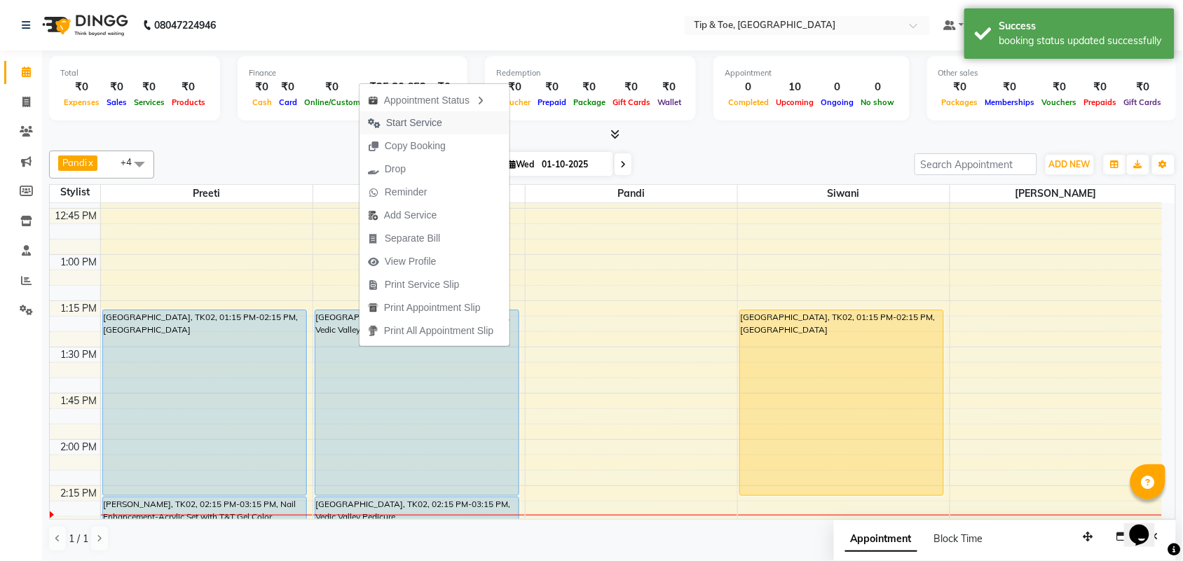
click at [404, 130] on span "Start Service" at bounding box center [414, 123] width 56 height 15
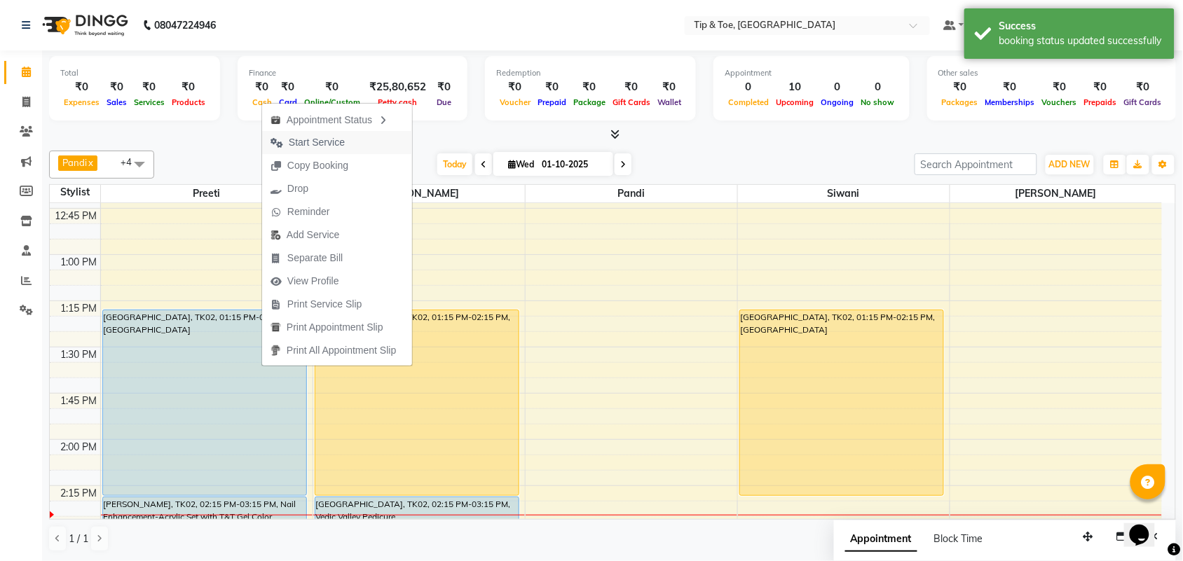
click at [341, 144] on span "Start Service" at bounding box center [317, 142] width 56 height 15
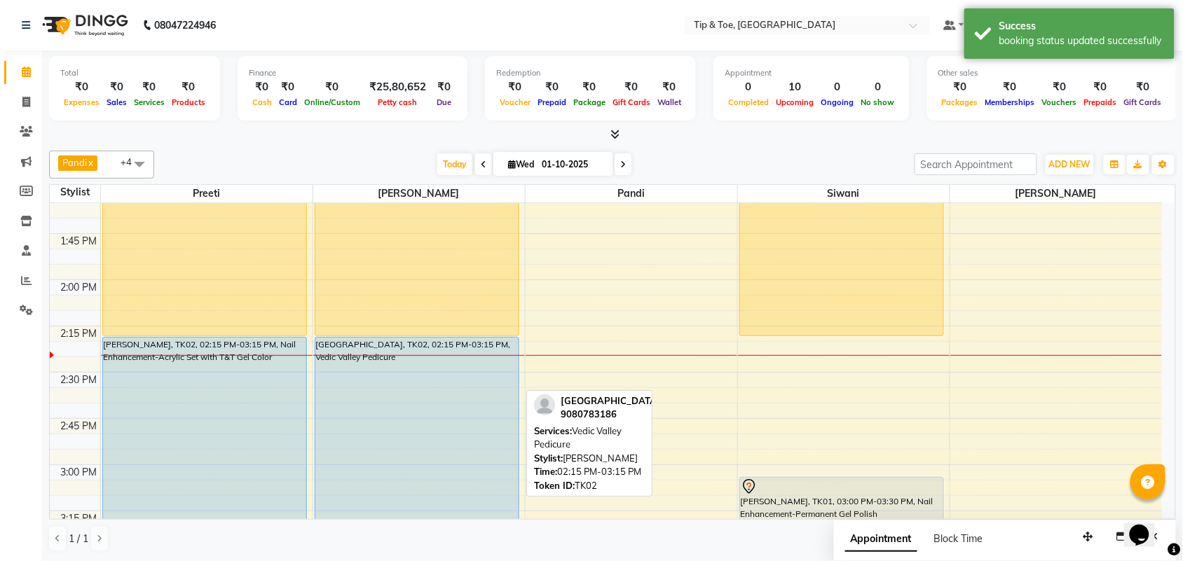
scroll to position [863, 0]
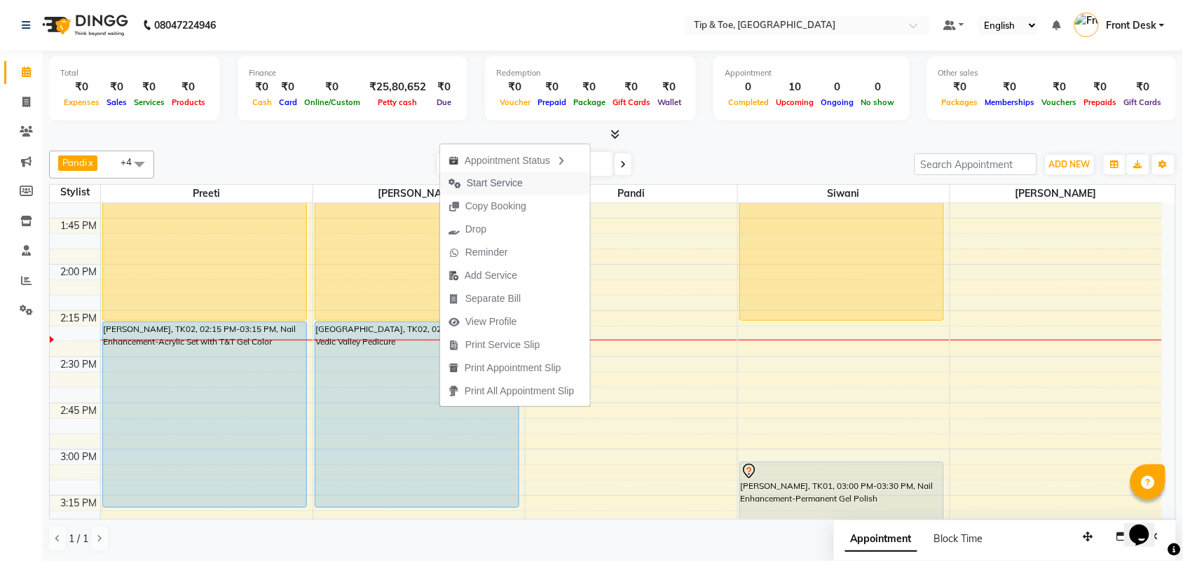
click at [505, 177] on span "Start Service" at bounding box center [495, 183] width 56 height 15
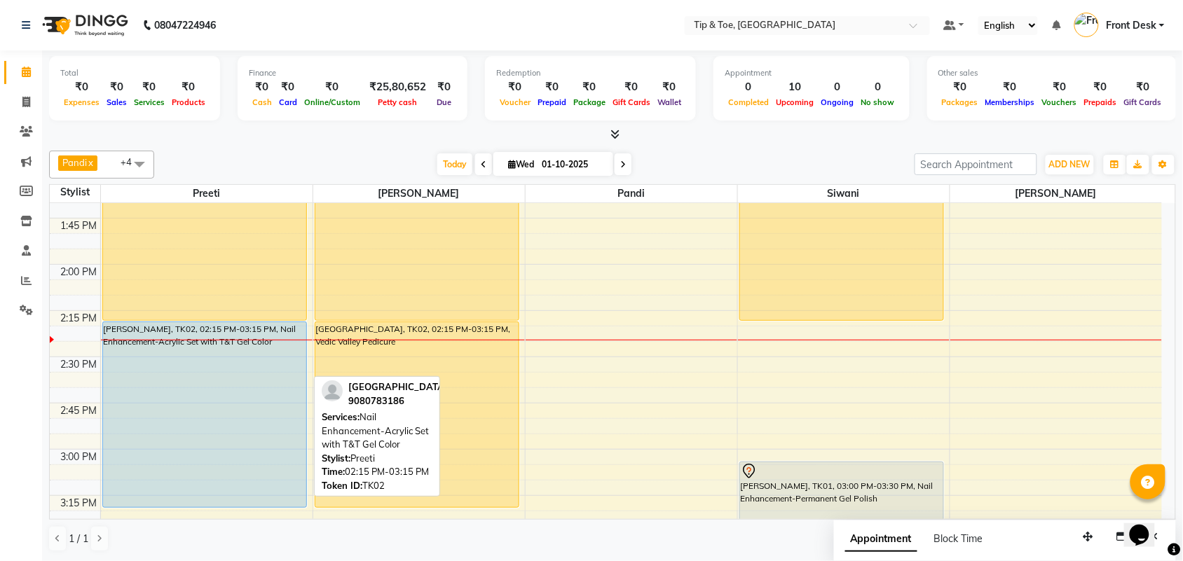
click at [263, 384] on div "[PERSON_NAME], TK02, 02:15 PM-03:15 PM, Nail Enhancement-Acrylic Set with T&T G…" at bounding box center [204, 414] width 203 height 185
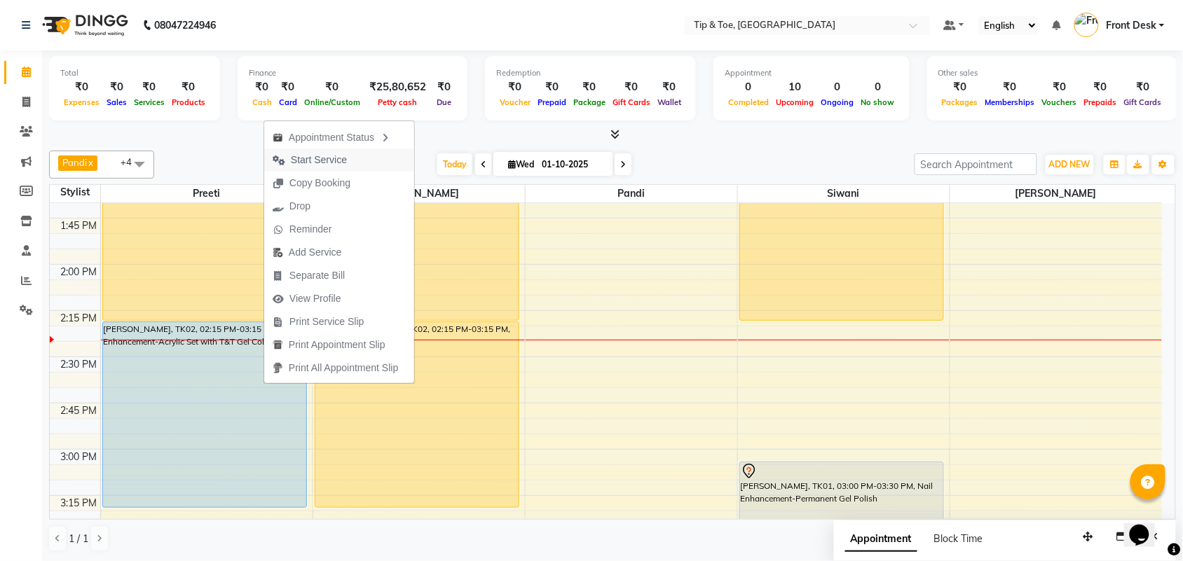
click at [306, 160] on span "Start Service" at bounding box center [319, 160] width 56 height 15
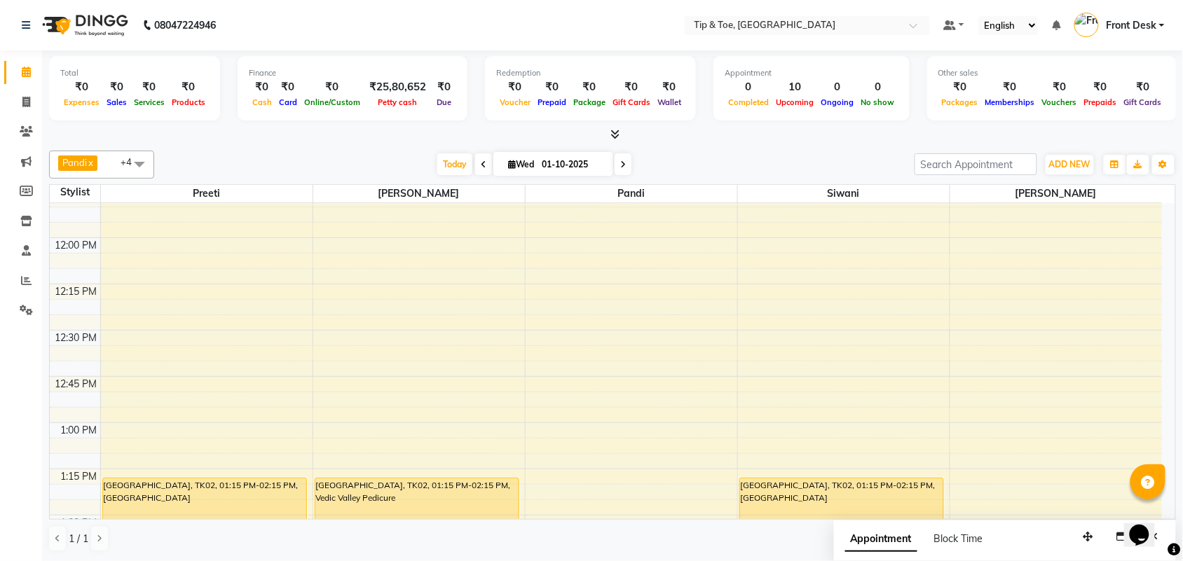
scroll to position [513, 0]
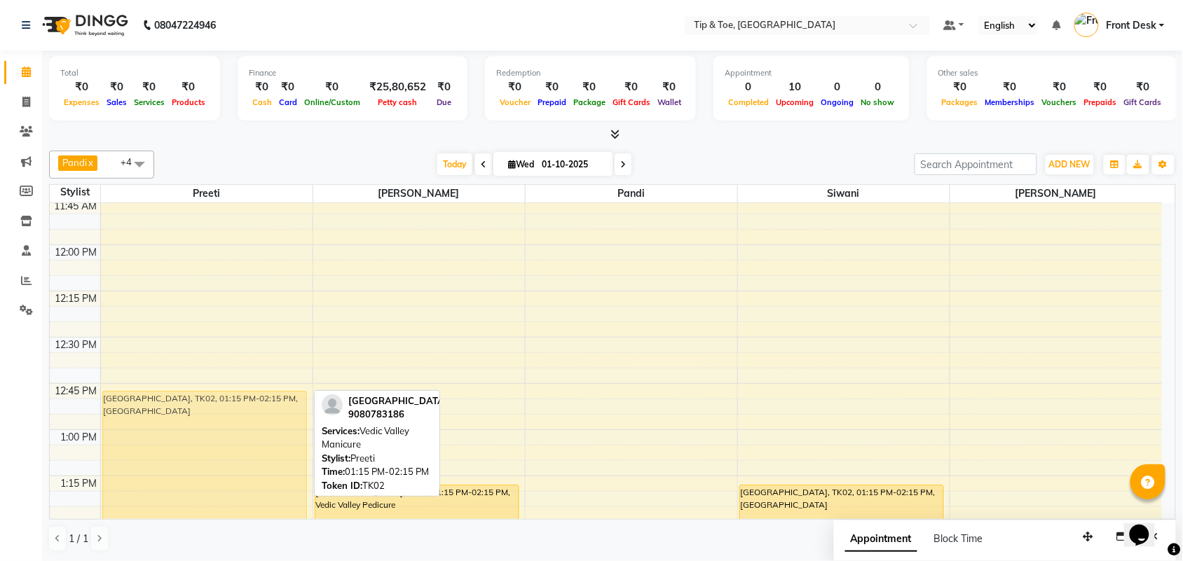
drag, startPoint x: 268, startPoint y: 495, endPoint x: 240, endPoint y: 404, distance: 95.3
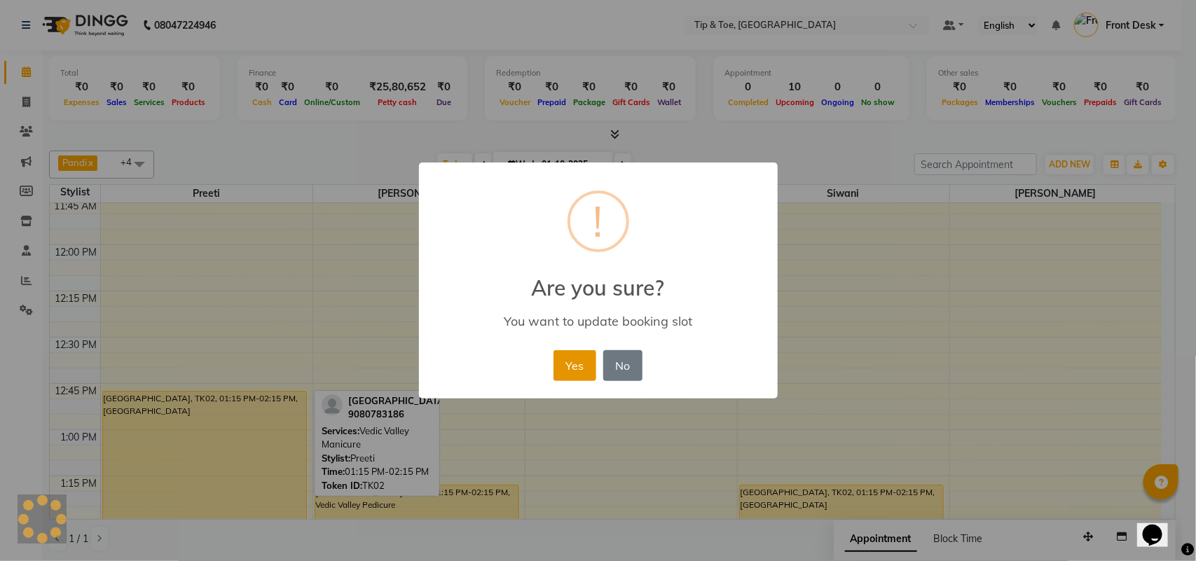
click at [566, 373] on button "Yes" at bounding box center [575, 365] width 43 height 31
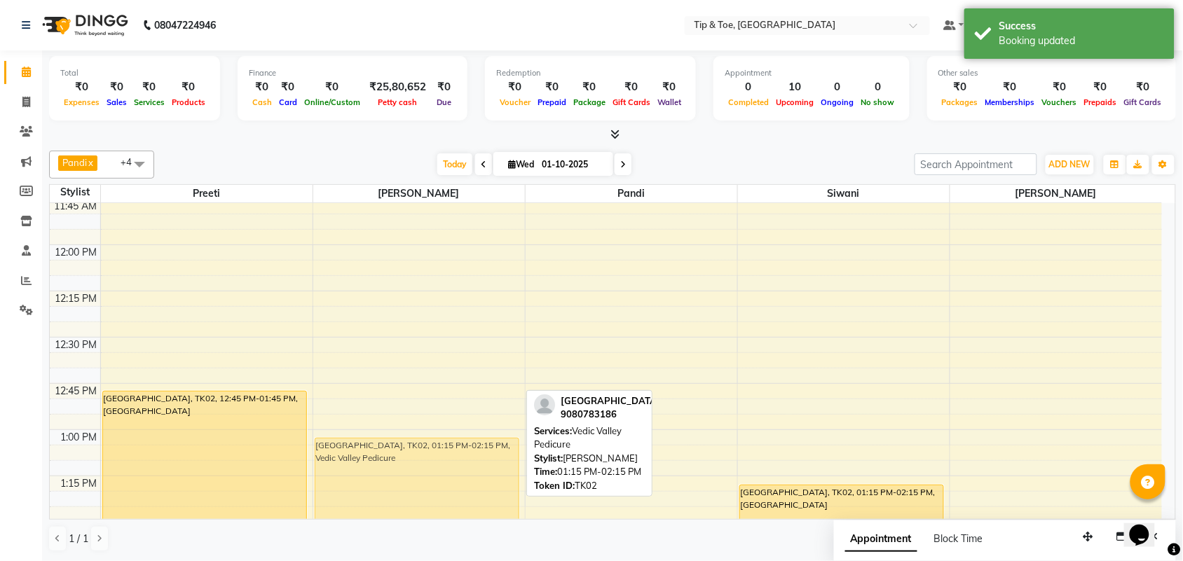
drag, startPoint x: 481, startPoint y: 498, endPoint x: 509, endPoint y: 450, distance: 54.9
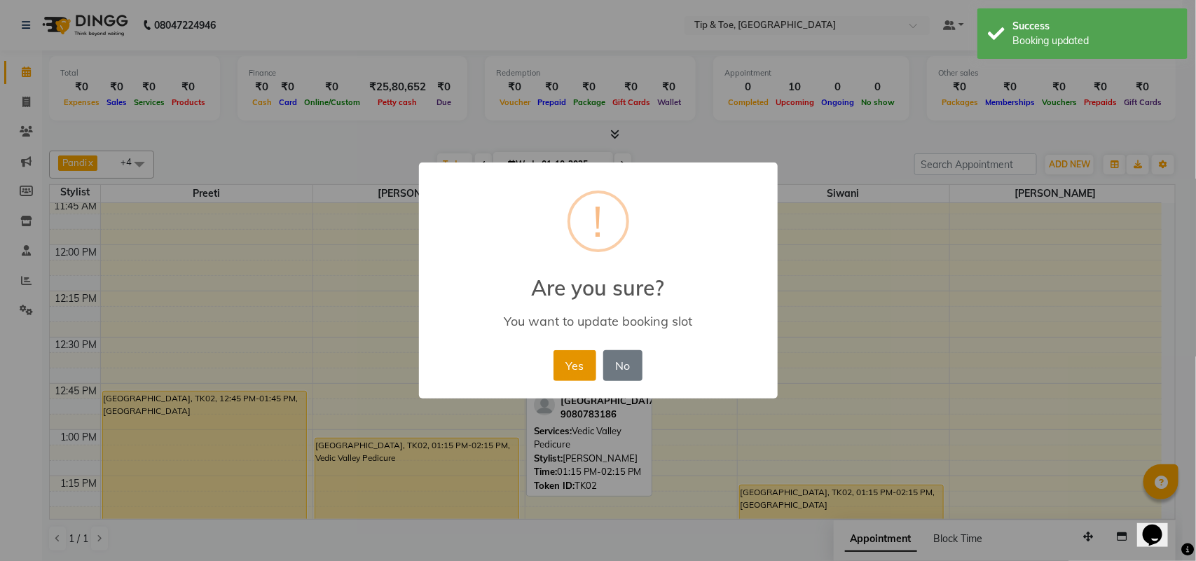
drag, startPoint x: 573, startPoint y: 361, endPoint x: 523, endPoint y: 387, distance: 56.7
click at [573, 362] on button "Yes" at bounding box center [575, 365] width 43 height 31
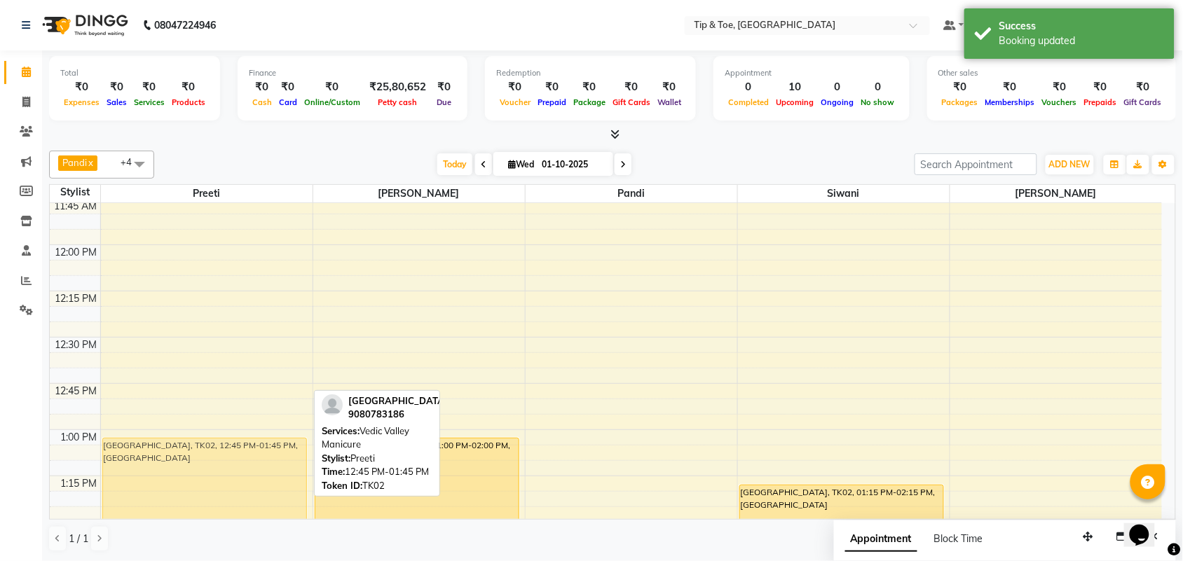
drag, startPoint x: 119, startPoint y: 440, endPoint x: 107, endPoint y: 481, distance: 42.4
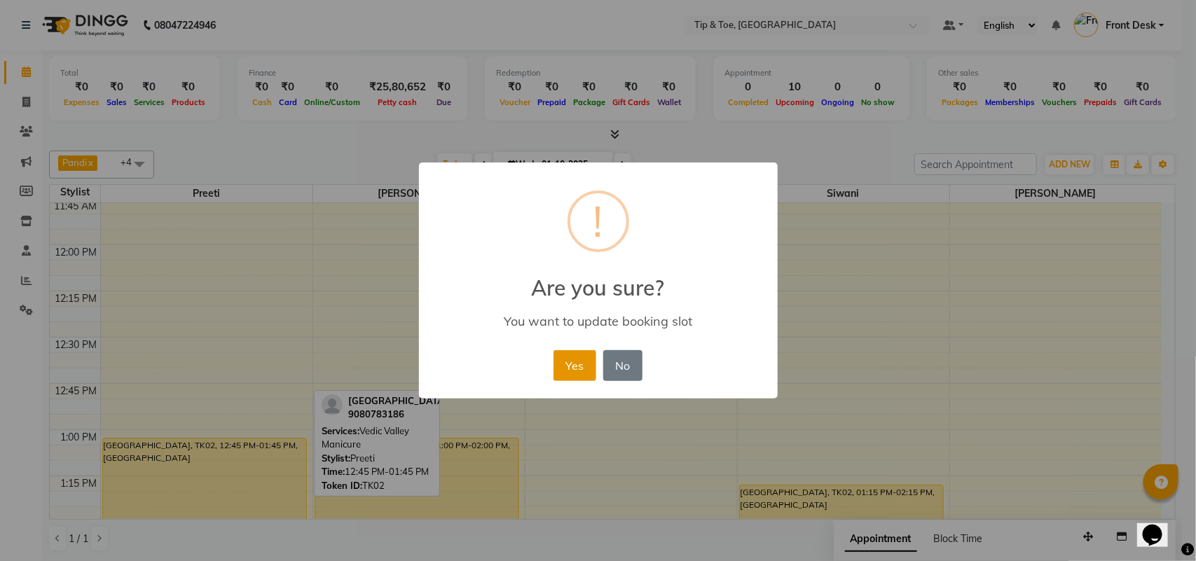
click at [572, 370] on button "Yes" at bounding box center [575, 365] width 43 height 31
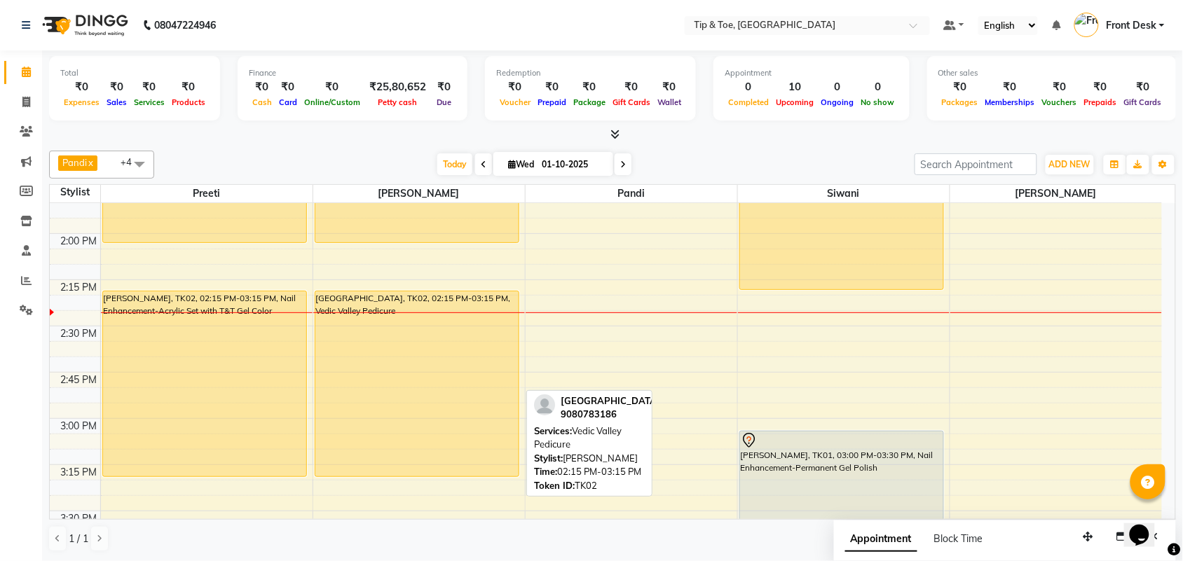
scroll to position [863, 0]
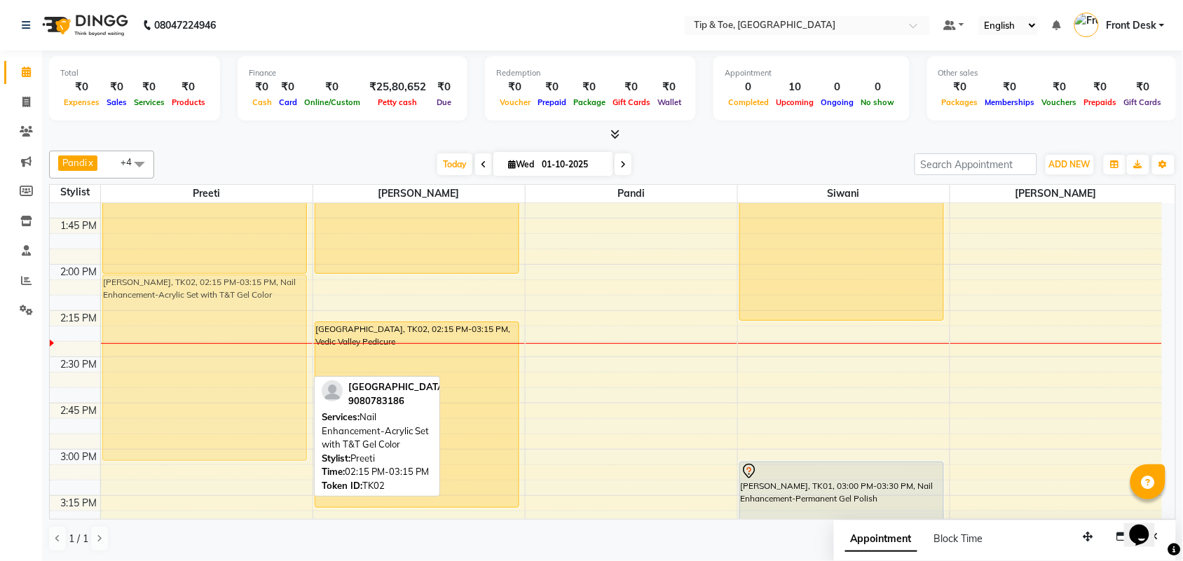
drag, startPoint x: 216, startPoint y: 428, endPoint x: 207, endPoint y: 385, distance: 43.7
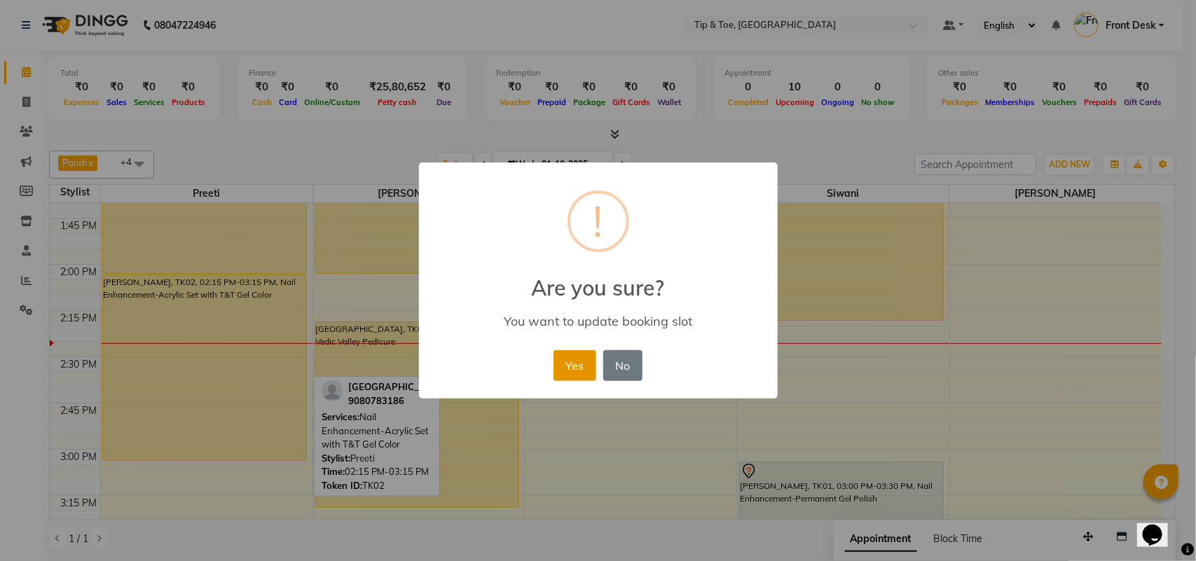
drag, startPoint x: 563, startPoint y: 363, endPoint x: 554, endPoint y: 372, distance: 12.9
click at [554, 372] on button "Yes" at bounding box center [575, 365] width 43 height 31
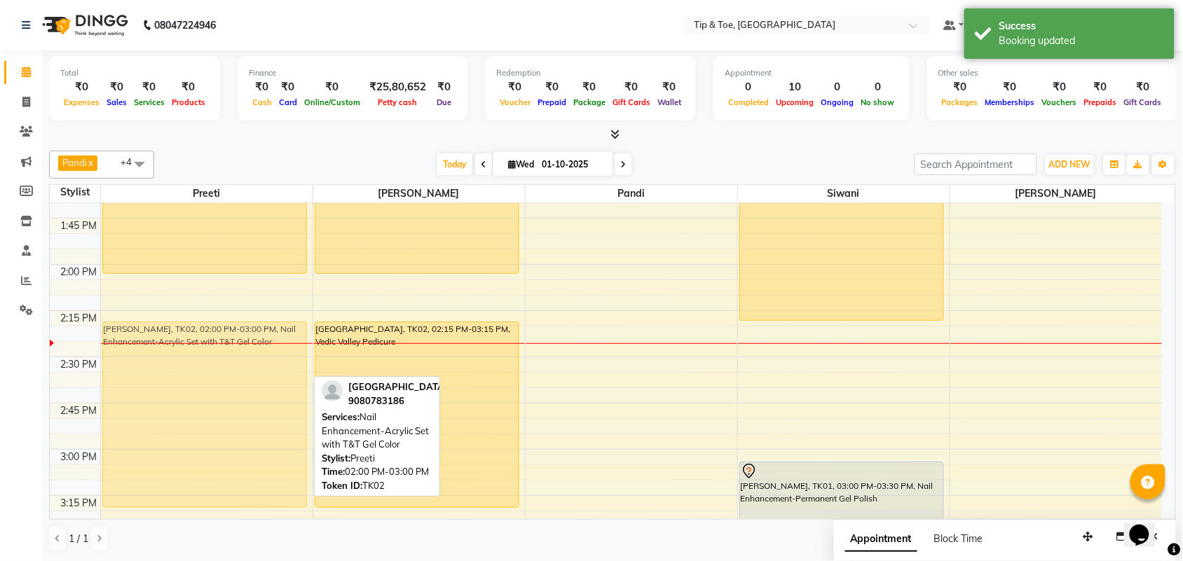
drag, startPoint x: 168, startPoint y: 359, endPoint x: 163, endPoint y: 403, distance: 44.4
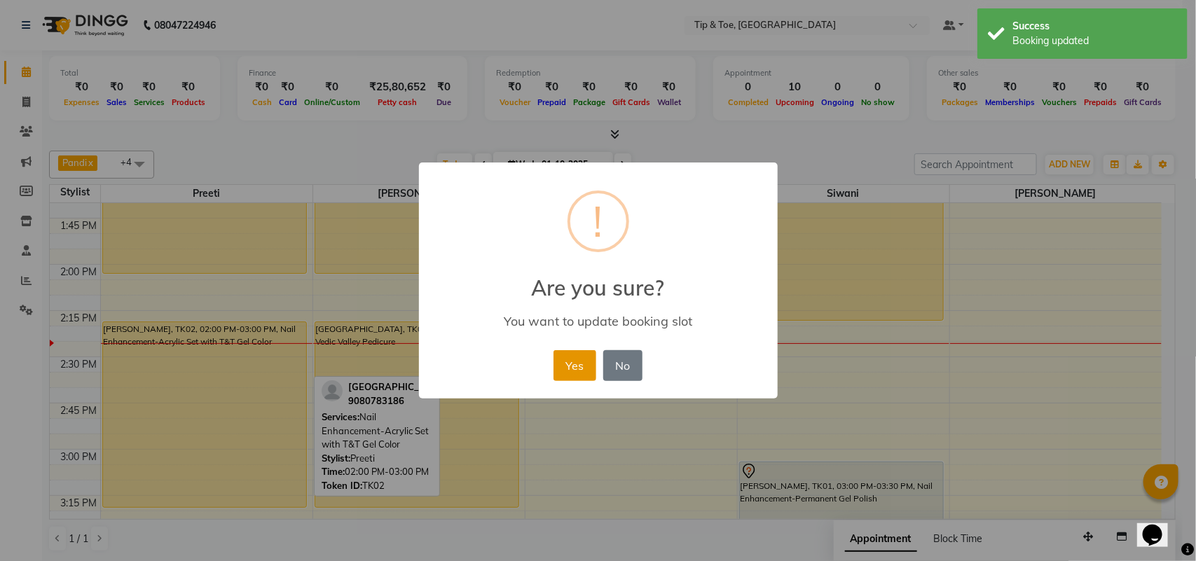
click at [568, 352] on button "Yes" at bounding box center [575, 365] width 43 height 31
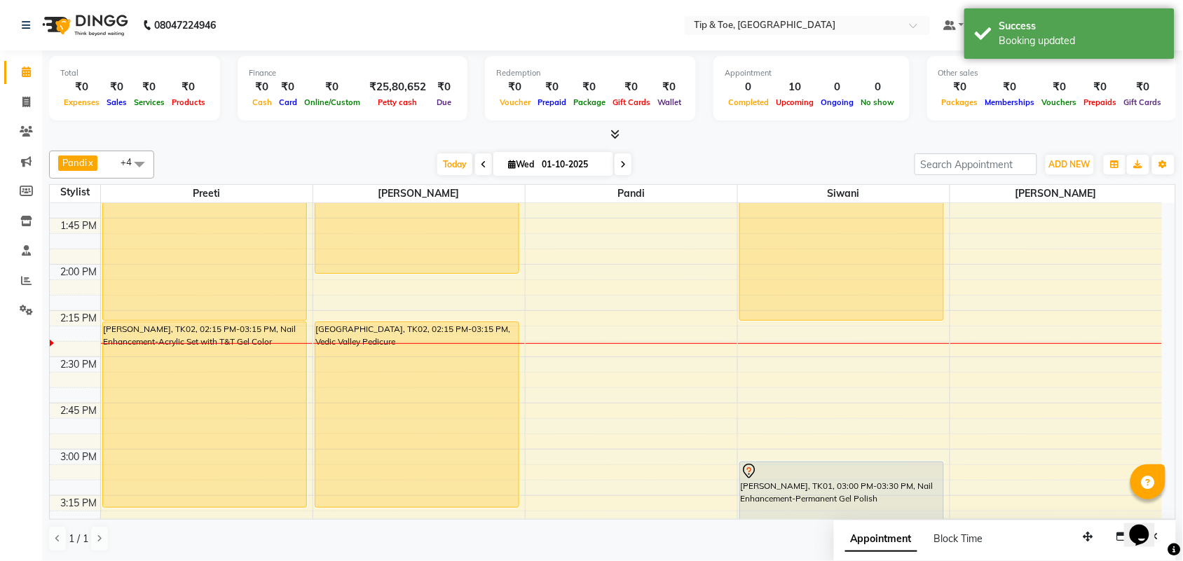
drag, startPoint x: 207, startPoint y: 272, endPoint x: 212, endPoint y: 310, distance: 38.3
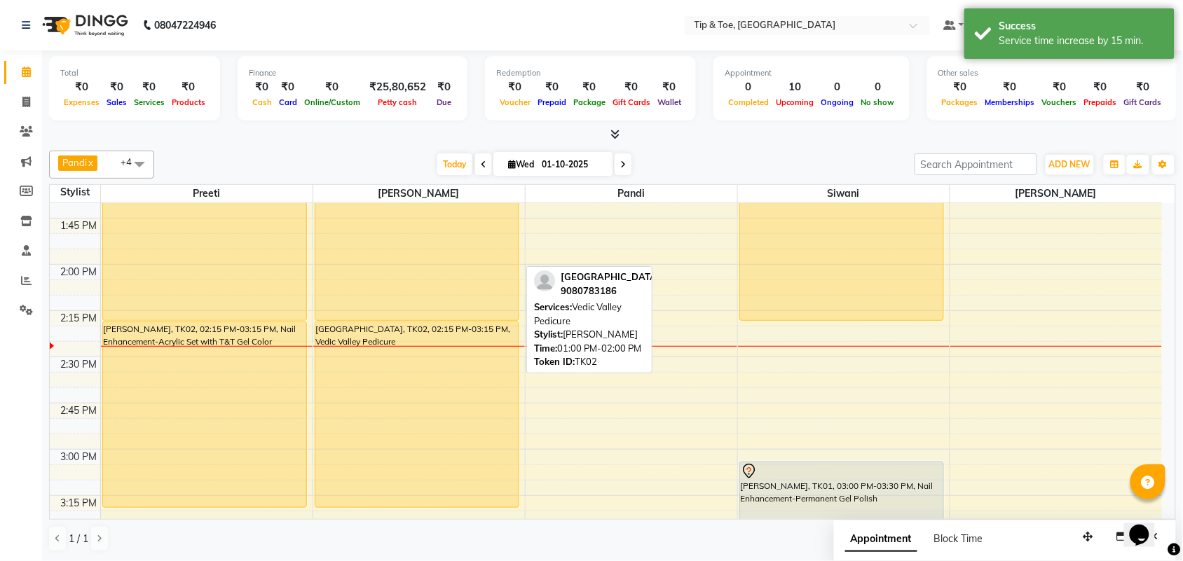
drag, startPoint x: 368, startPoint y: 271, endPoint x: 376, endPoint y: 313, distance: 42.2
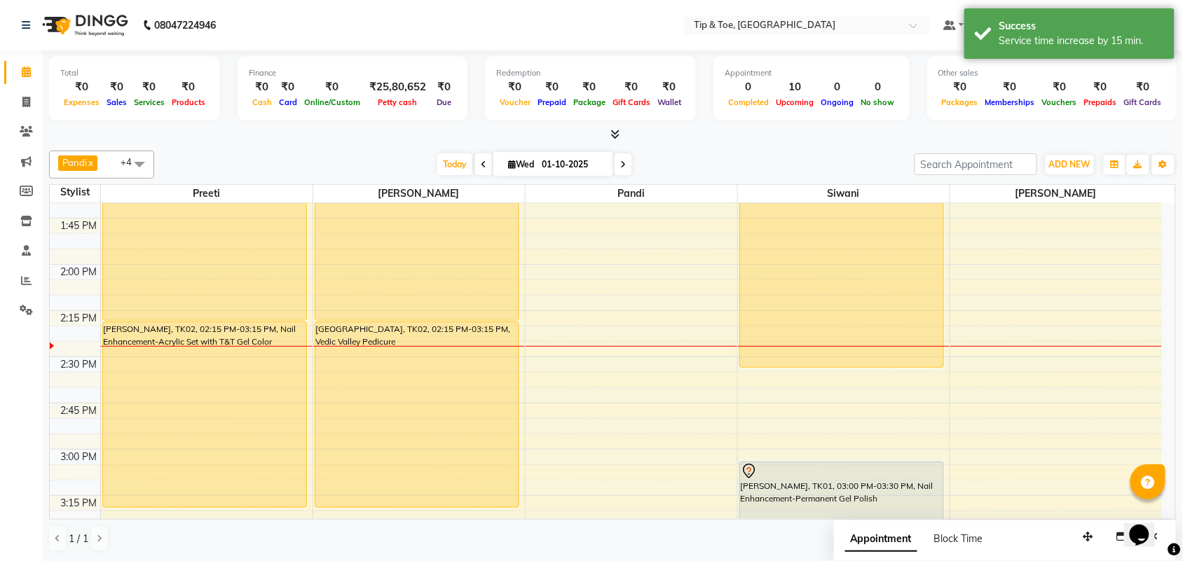
drag, startPoint x: 800, startPoint y: 320, endPoint x: 797, endPoint y: 358, distance: 38.0
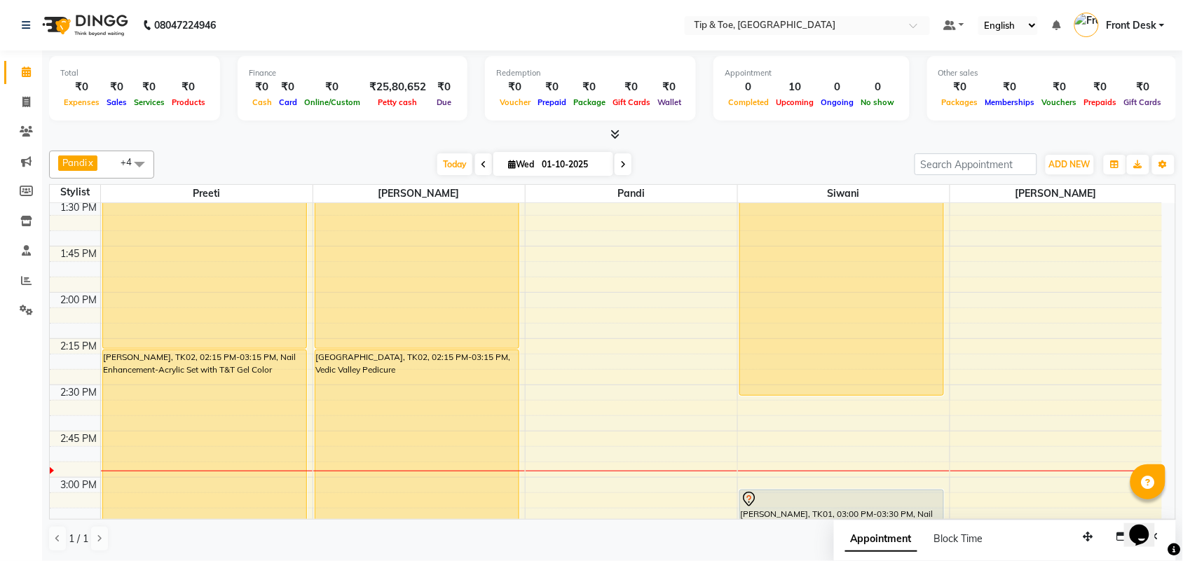
scroll to position [876, 0]
